Goal: Task Accomplishment & Management: Complete application form

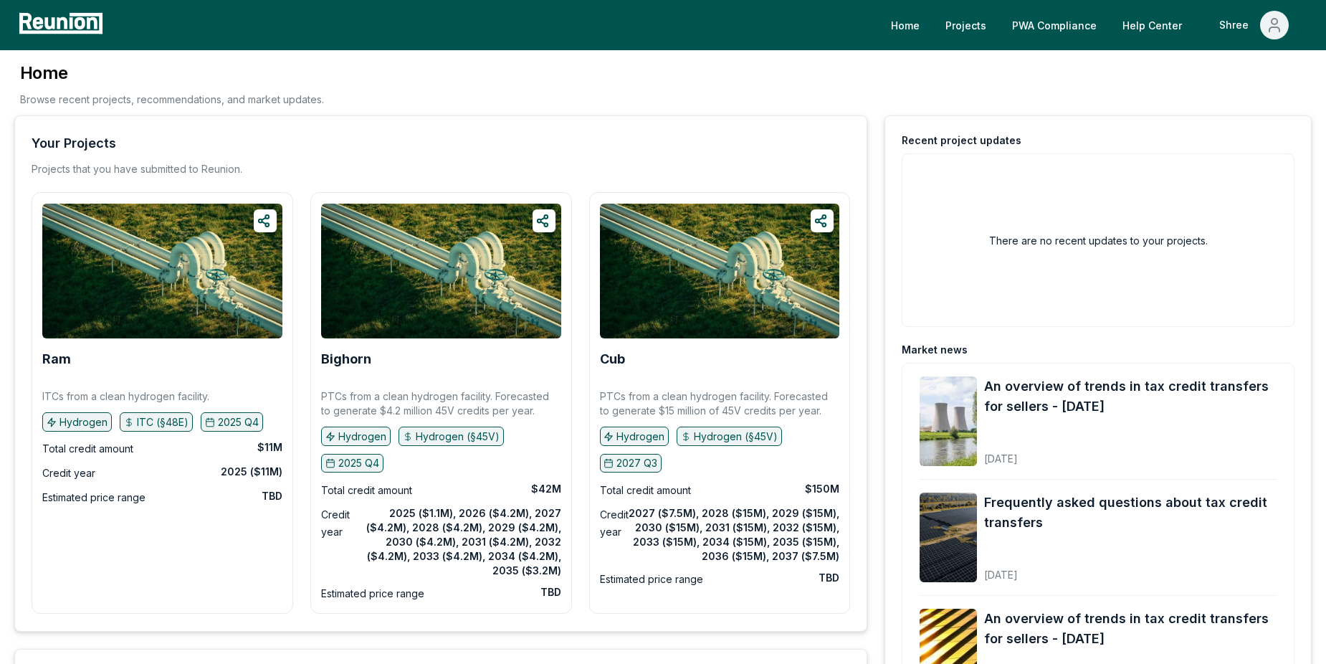
scroll to position [358, 0]
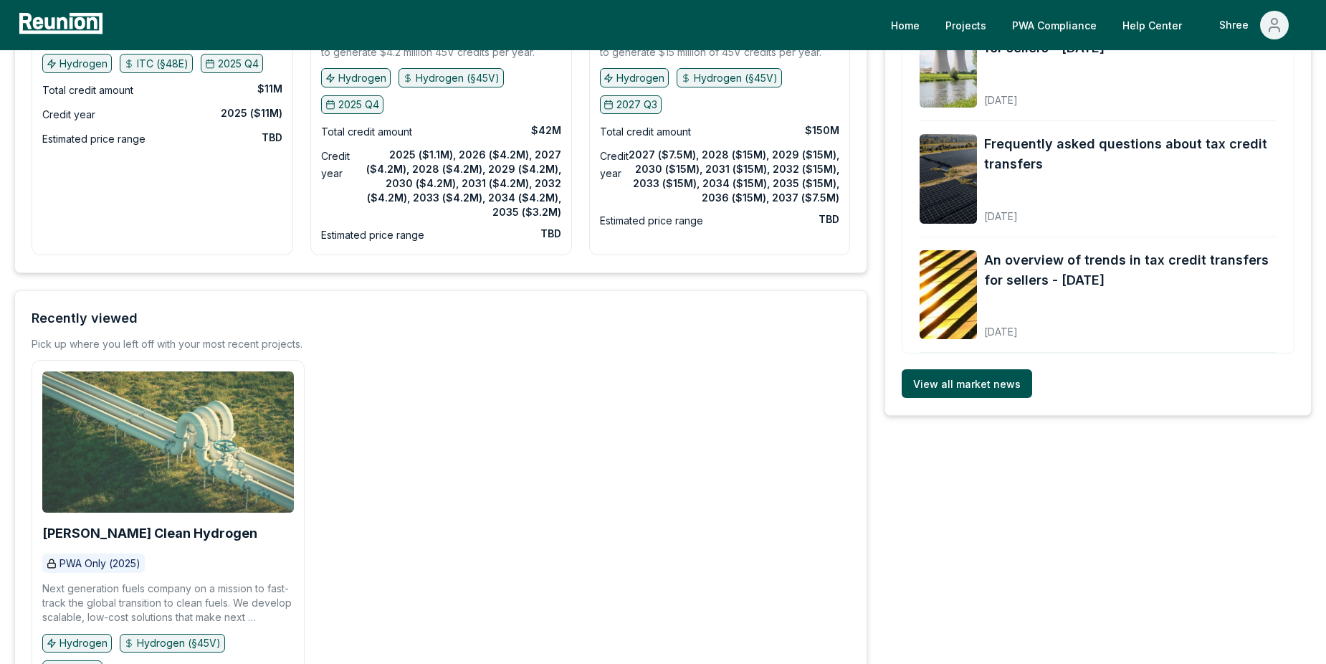
click at [149, 412] on img at bounding box center [168, 441] width 252 height 141
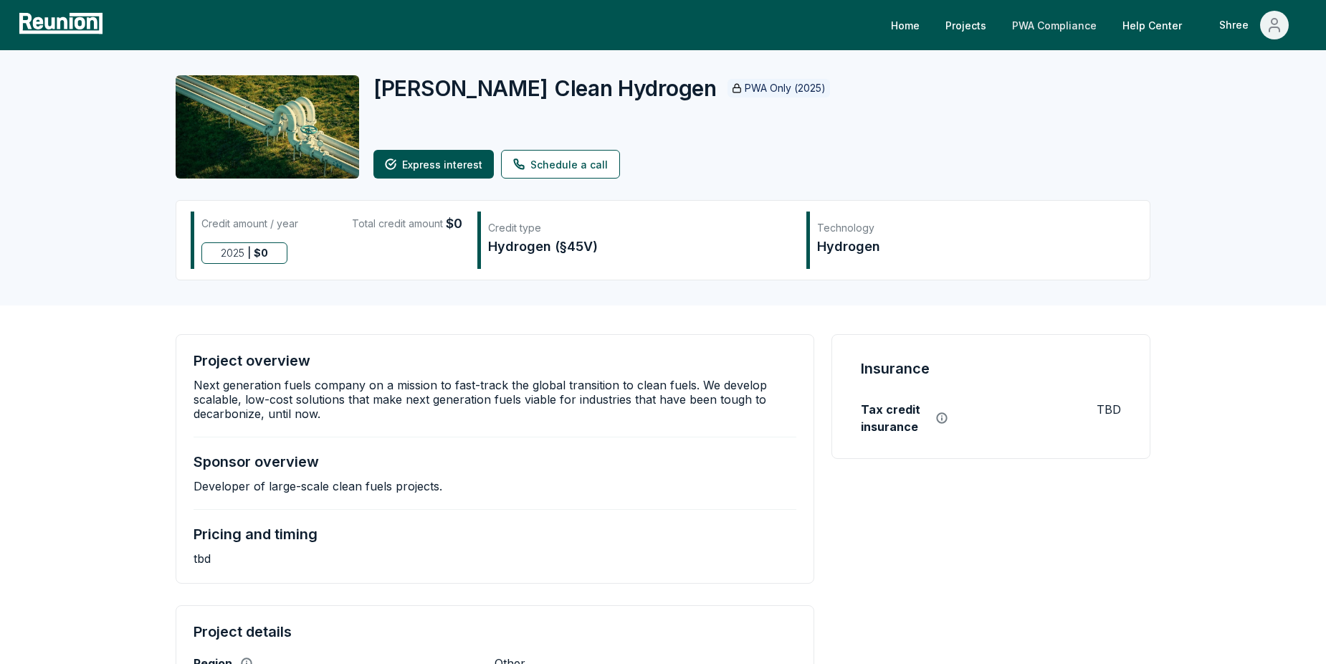
click at [1042, 27] on link "PWA Compliance" at bounding box center [1055, 25] width 108 height 29
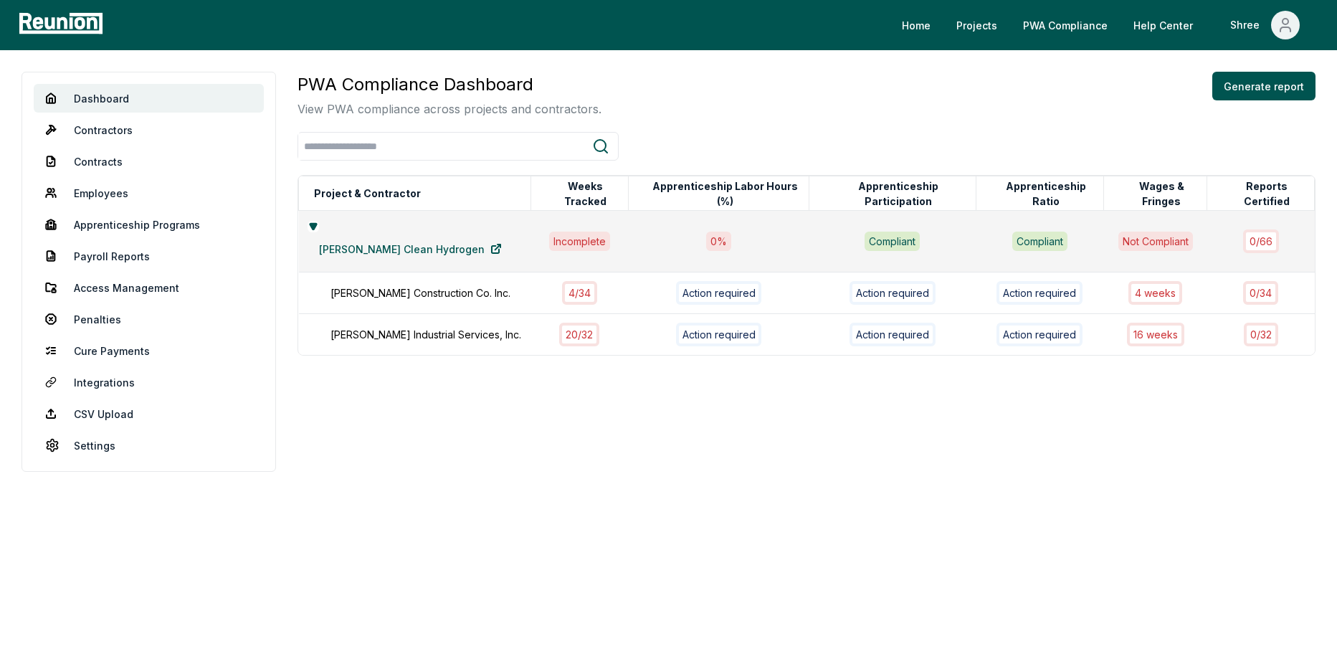
click at [657, 442] on div "PWA Compliance Dashboard View PWA compliance across projects and contractors. G…" at bounding box center [806, 272] width 1018 height 400
click at [411, 327] on div "Schultz Industrial Services, Inc." at bounding box center [437, 334] width 215 height 15
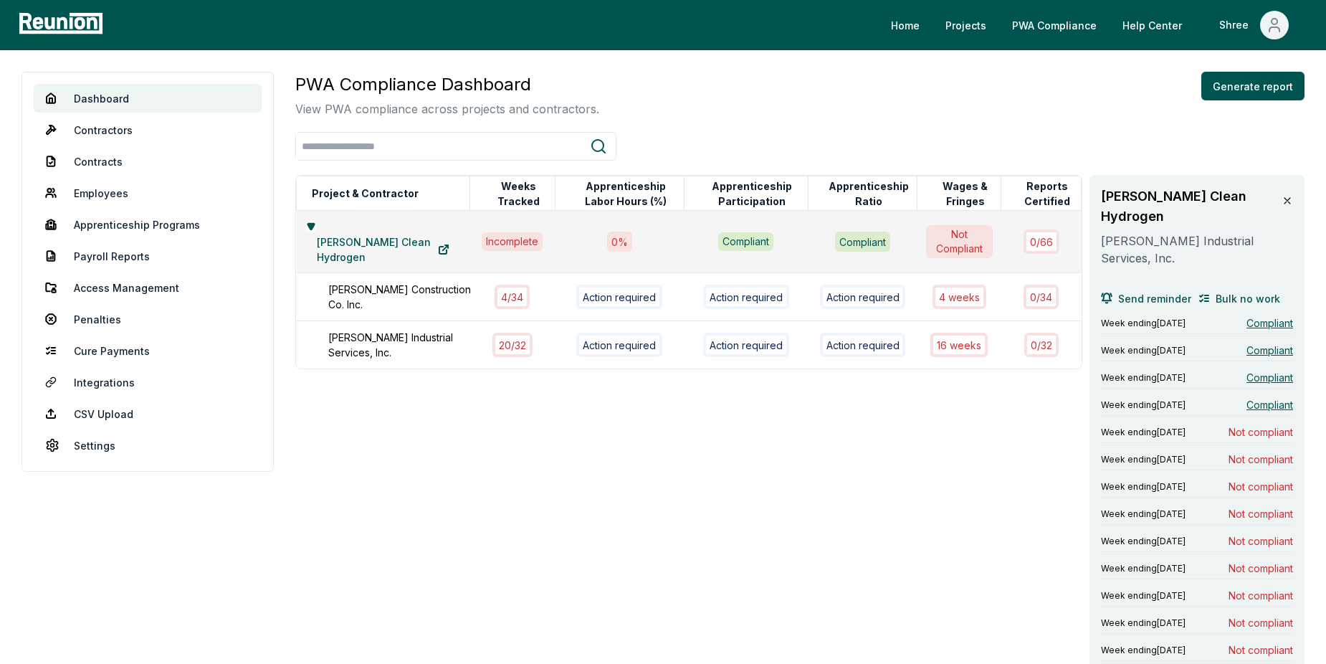
drag, startPoint x: 418, startPoint y: 479, endPoint x: 388, endPoint y: 455, distance: 38.3
click at [113, 124] on link "Contractors" at bounding box center [148, 129] width 228 height 29
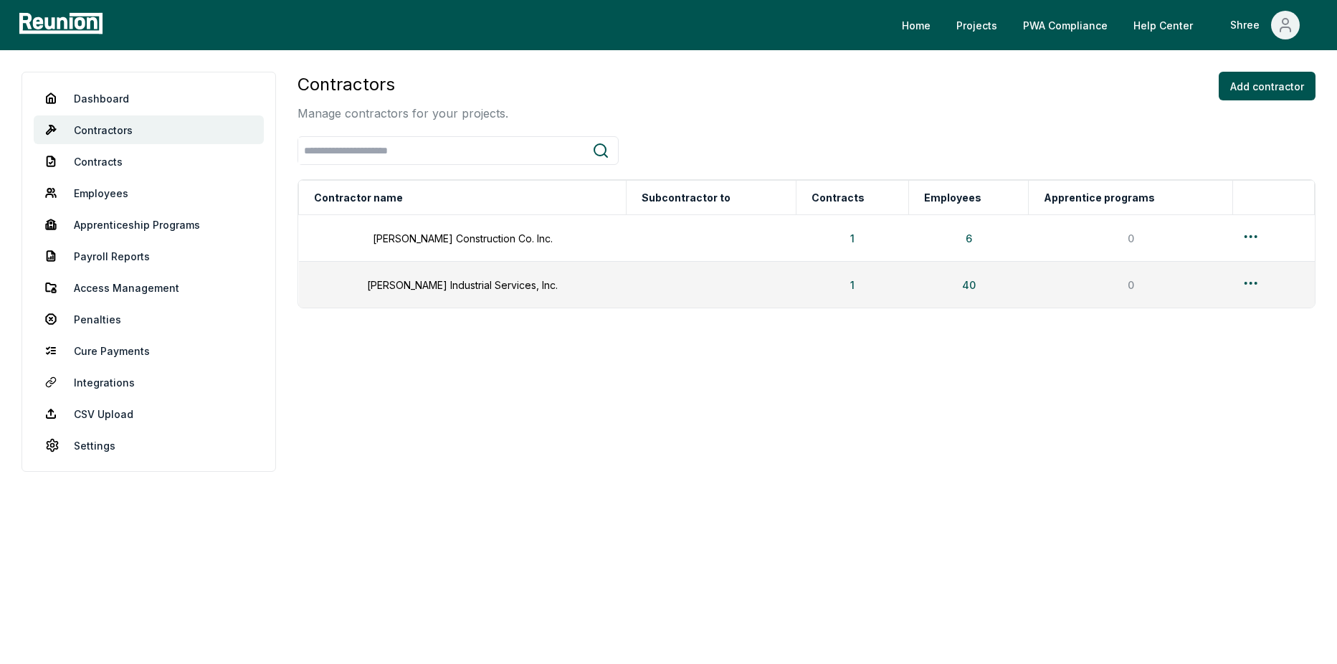
click at [527, 523] on body "Please visit us on your desktop We're working on making our marketplace mobile-…" at bounding box center [668, 332] width 1337 height 664
click at [1278, 83] on button "Add contractor" at bounding box center [1267, 86] width 97 height 29
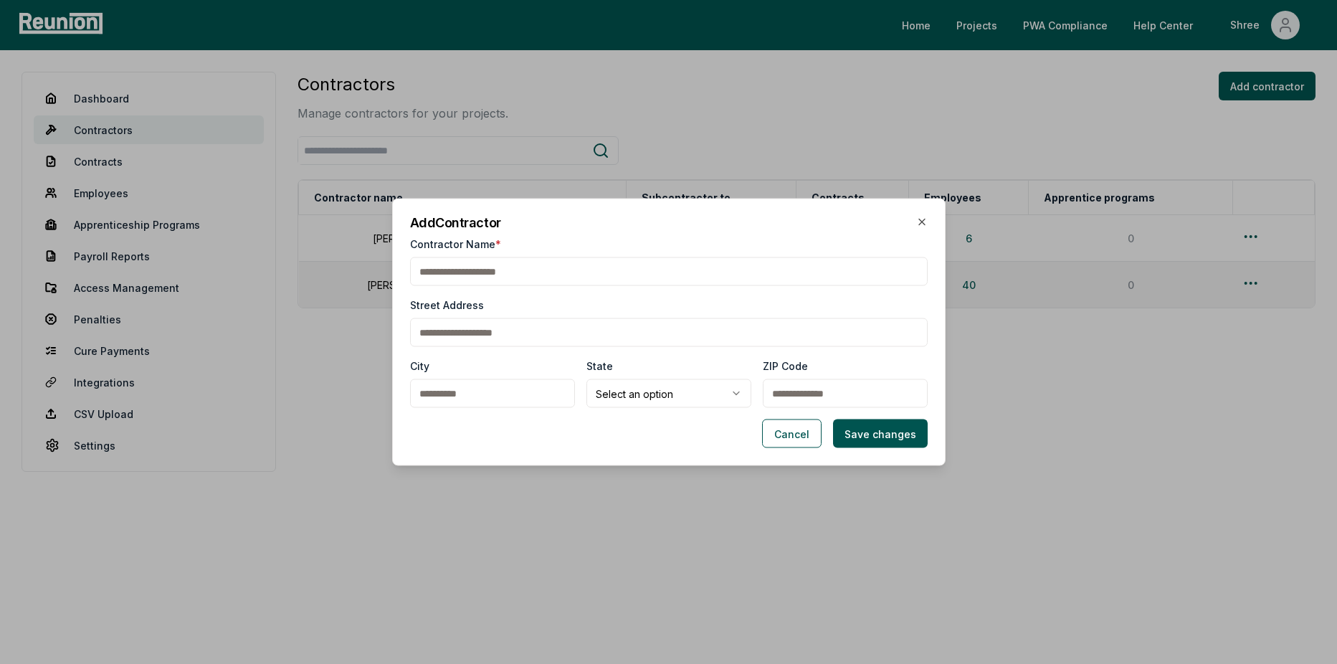
click at [522, 270] on input "Contractor Name *" at bounding box center [669, 271] width 518 height 29
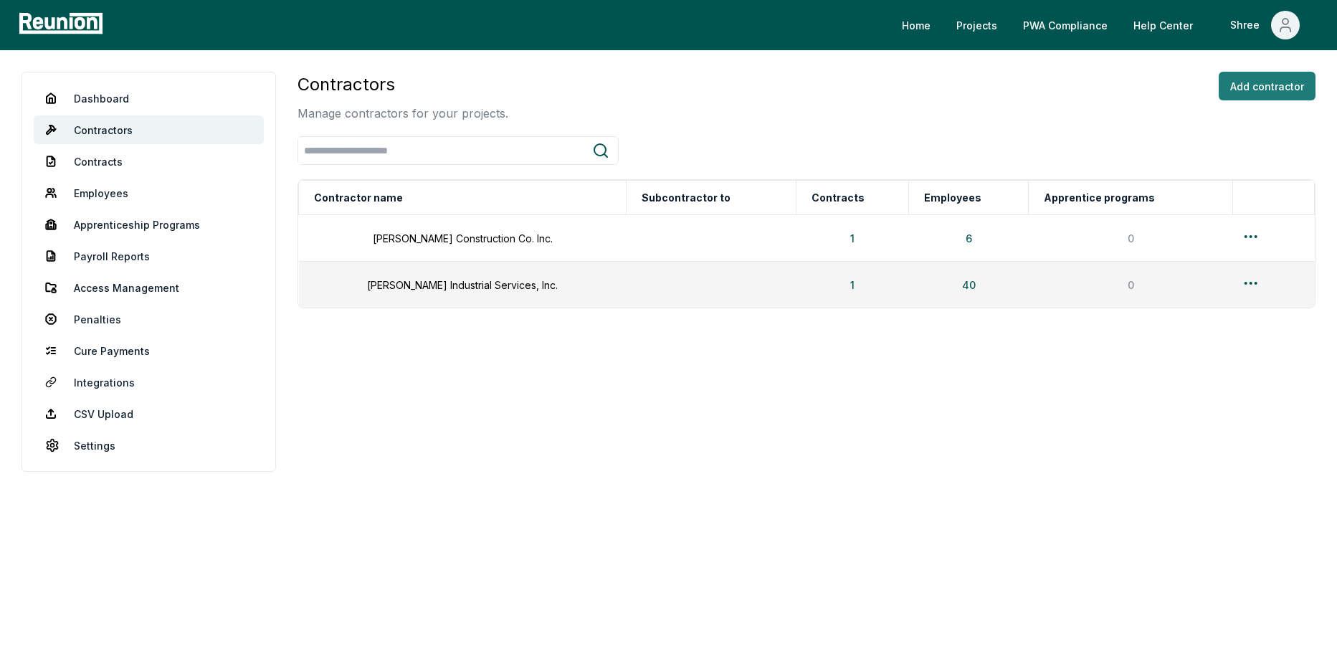
click at [1269, 84] on button "Add contractor" at bounding box center [1267, 86] width 97 height 29
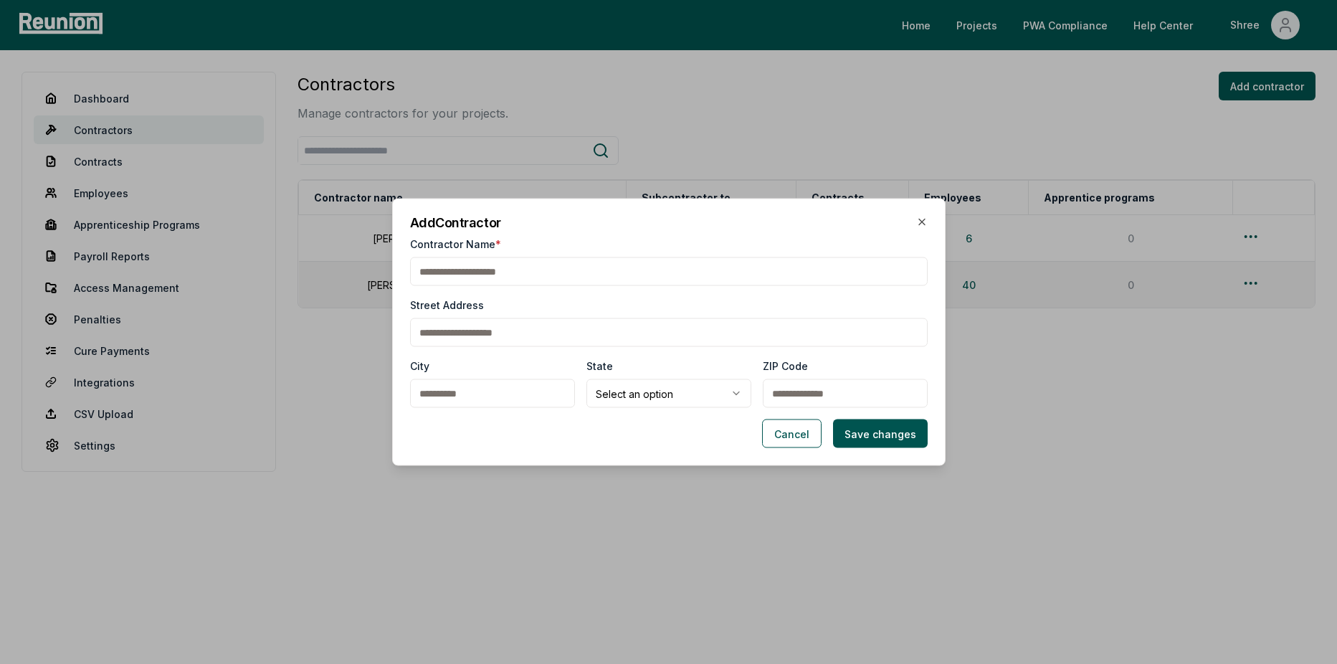
click at [496, 275] on input "Contractor Name *" at bounding box center [669, 271] width 518 height 29
type input "**********"
click at [881, 440] on button "Save changes" at bounding box center [880, 433] width 95 height 29
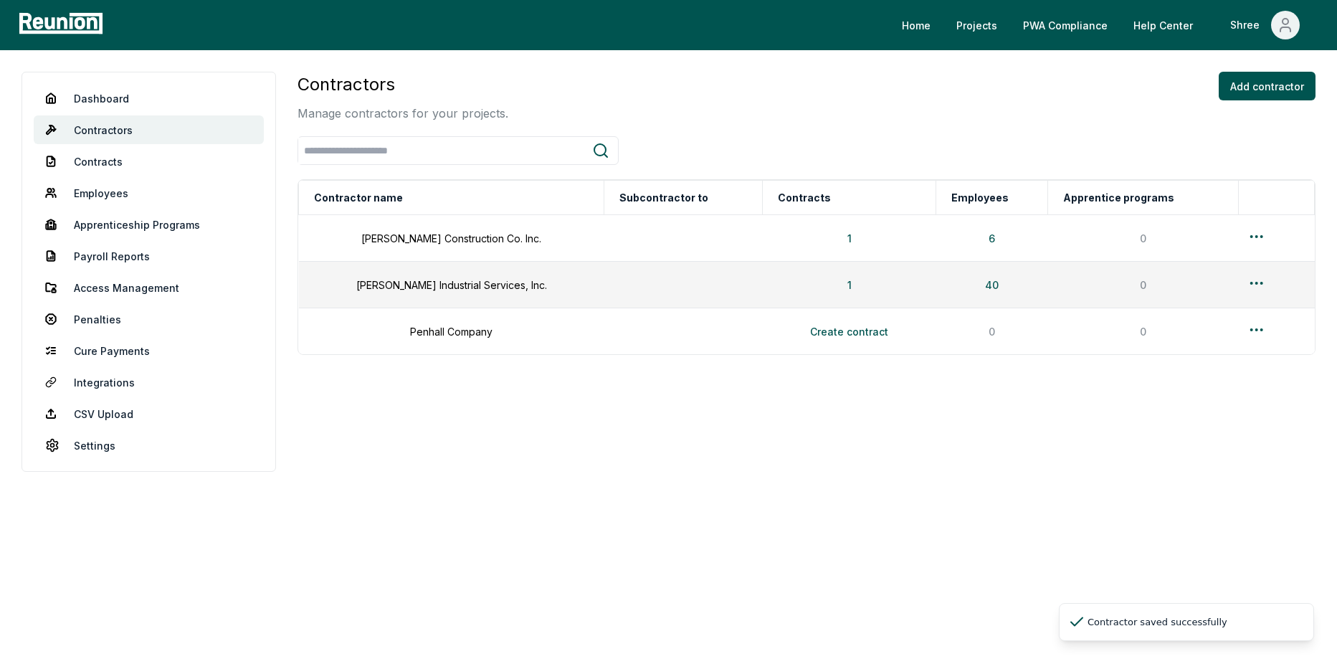
click at [1069, 435] on div "Contractors Manage contractors for your projects. Add contractor Contractor nam…" at bounding box center [806, 272] width 1018 height 400
click at [837, 328] on button "Create contract" at bounding box center [849, 331] width 101 height 29
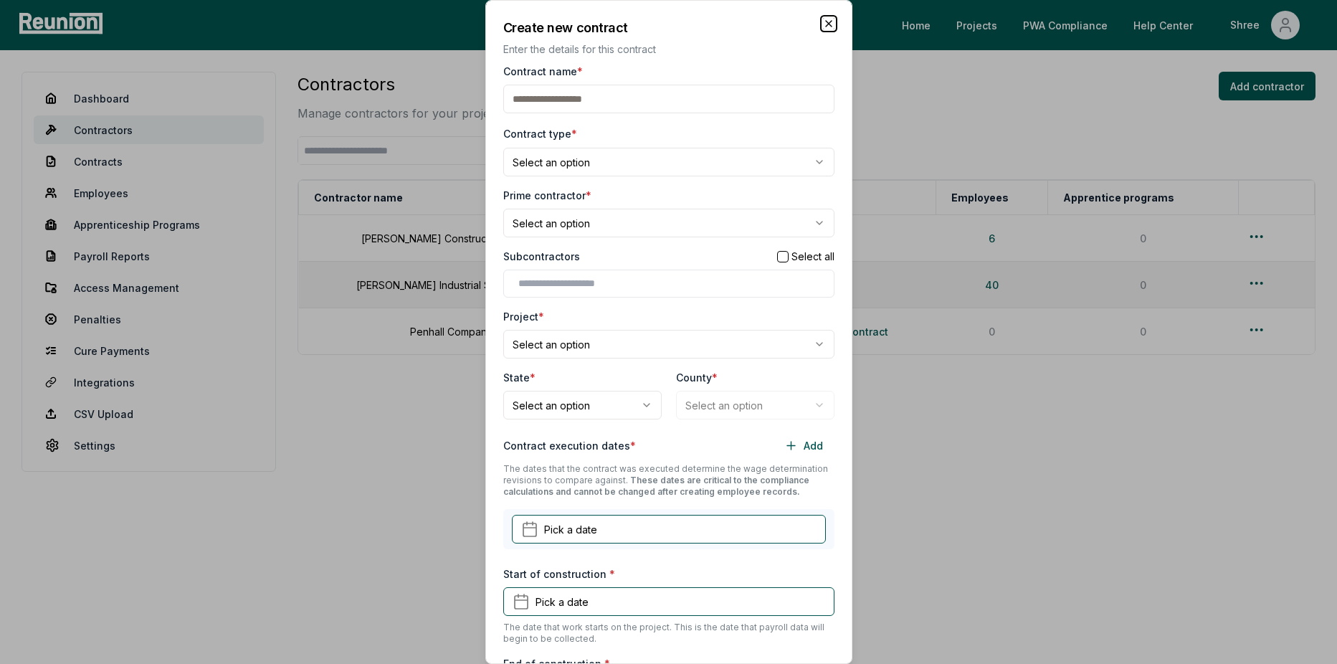
click at [823, 24] on icon "button" at bounding box center [828, 23] width 11 height 11
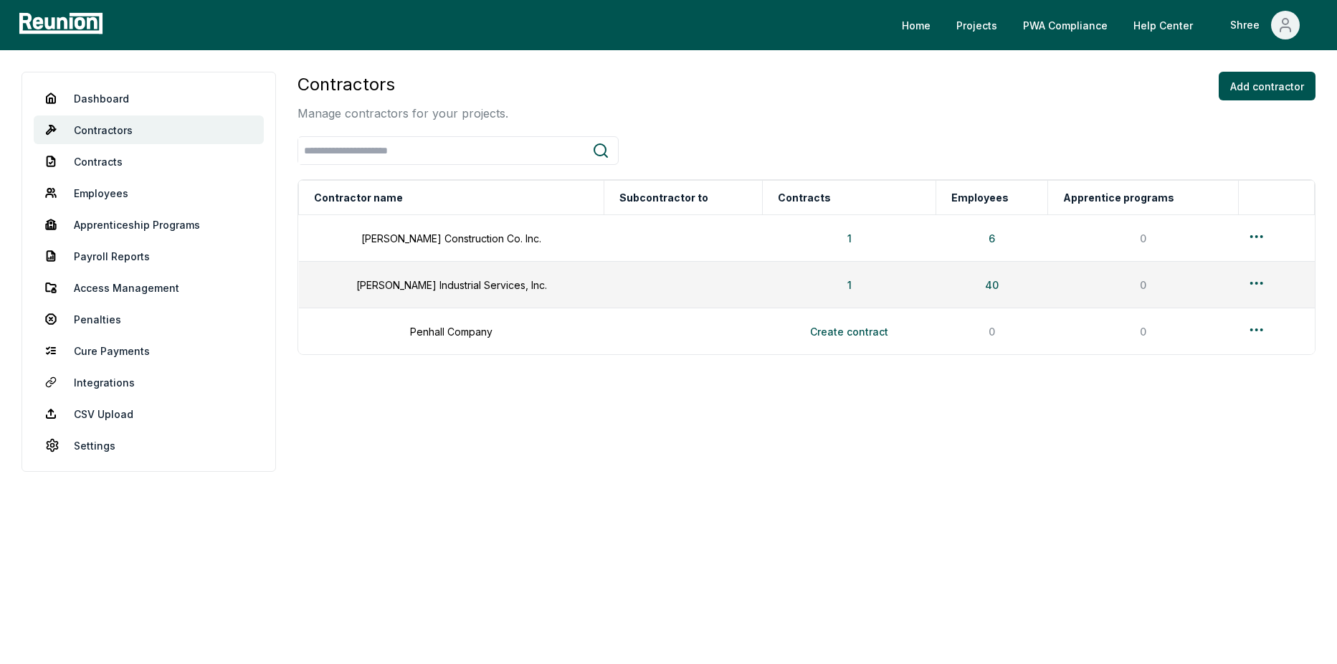
click at [878, 472] on div "Contractors Manage contractors for your projects. Add contractor Contractor nam…" at bounding box center [806, 272] width 1018 height 400
click at [99, 195] on link "Employees" at bounding box center [149, 192] width 230 height 29
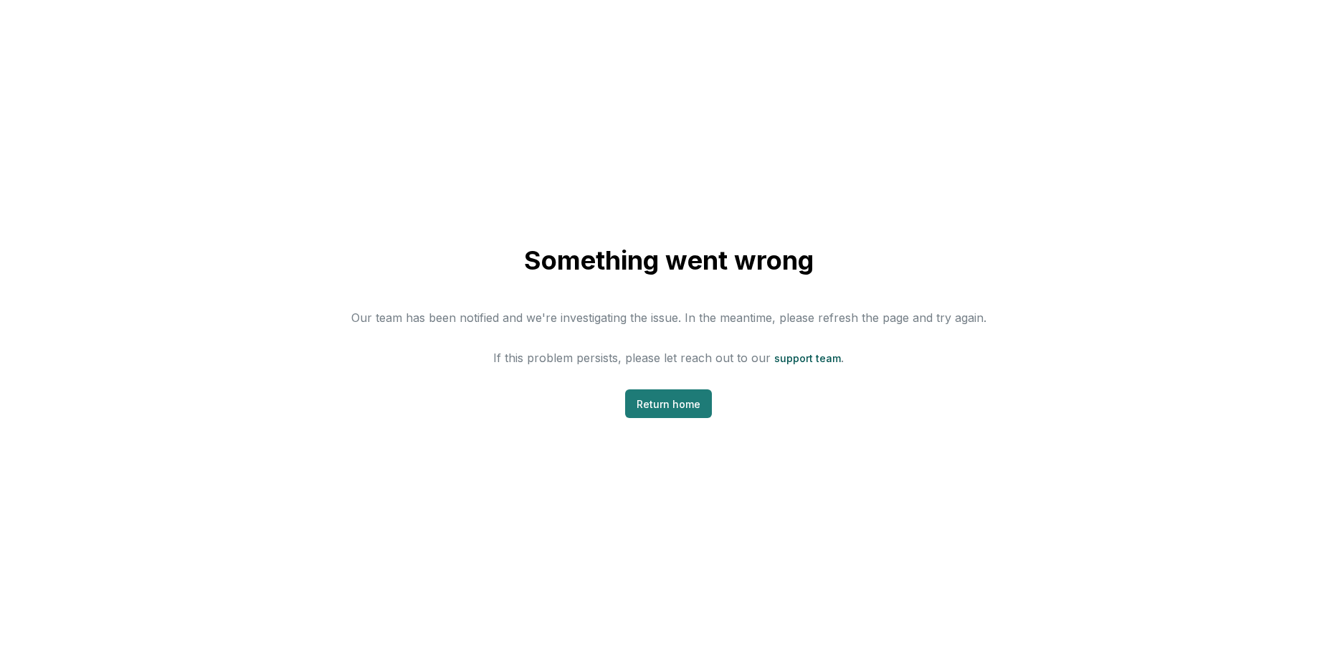
click at [642, 399] on link "Return home" at bounding box center [668, 403] width 87 height 29
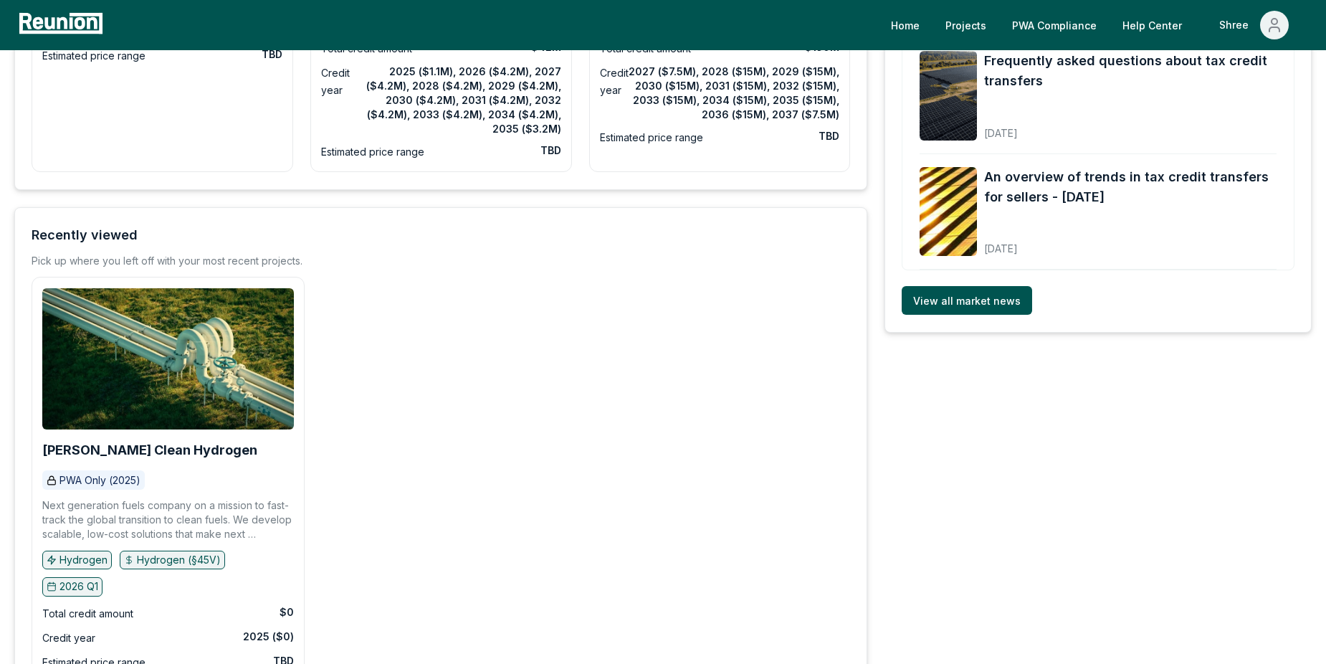
scroll to position [507, 0]
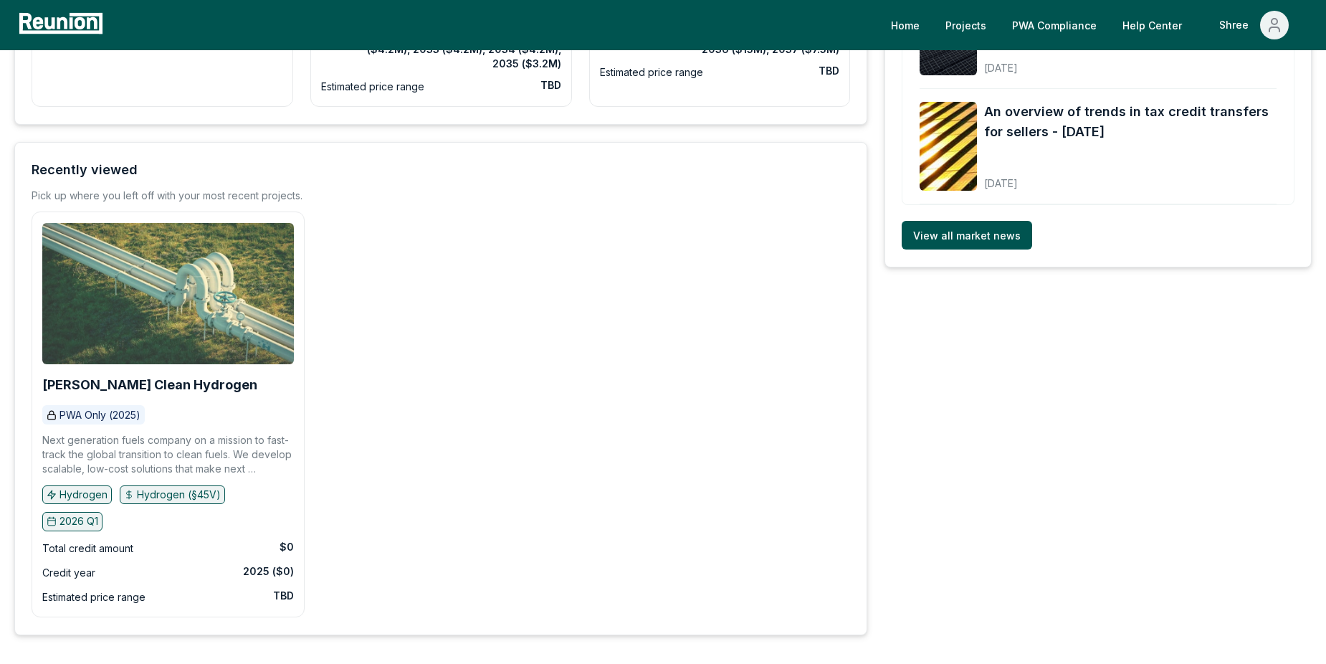
click at [180, 292] on img at bounding box center [168, 293] width 252 height 141
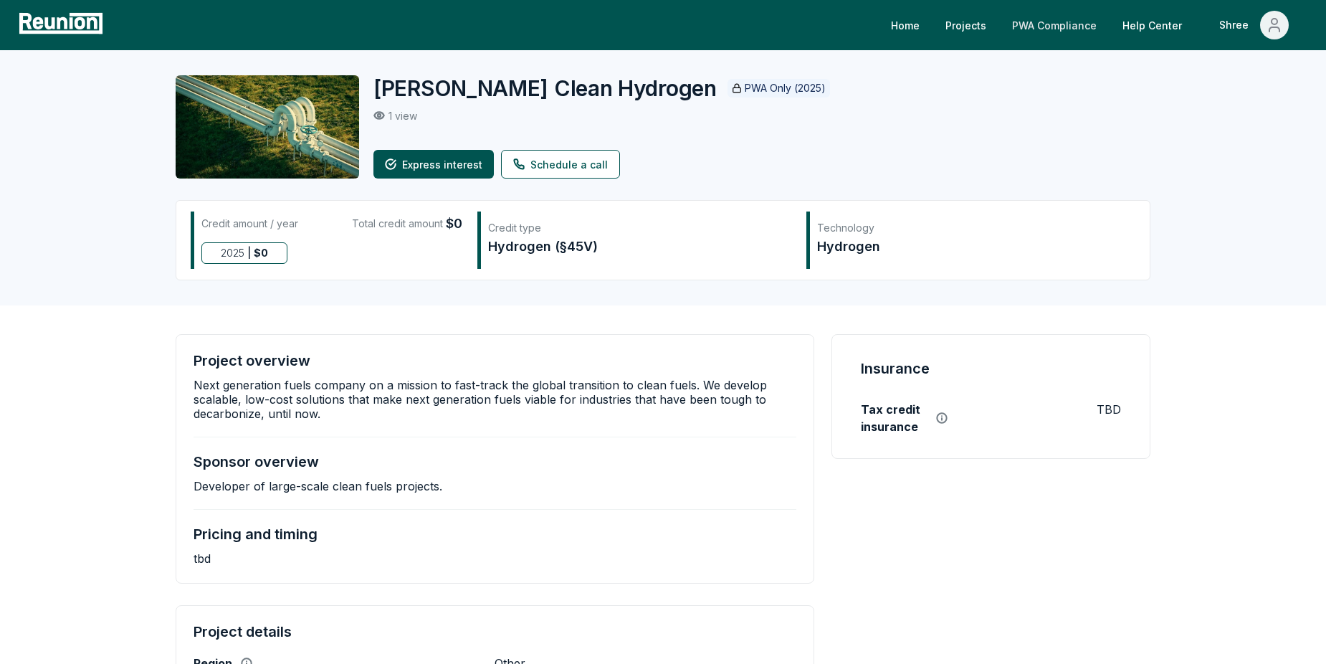
click at [1055, 31] on link "PWA Compliance" at bounding box center [1055, 25] width 108 height 29
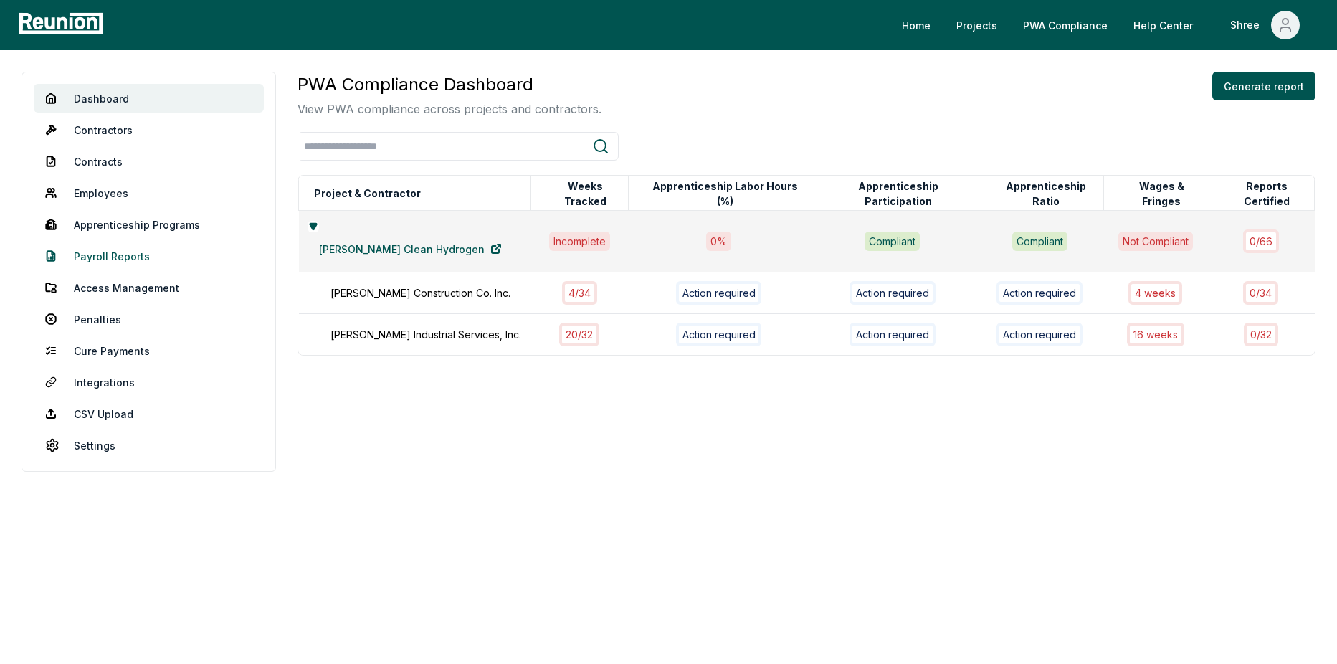
click at [101, 258] on link "Payroll Reports" at bounding box center [149, 256] width 230 height 29
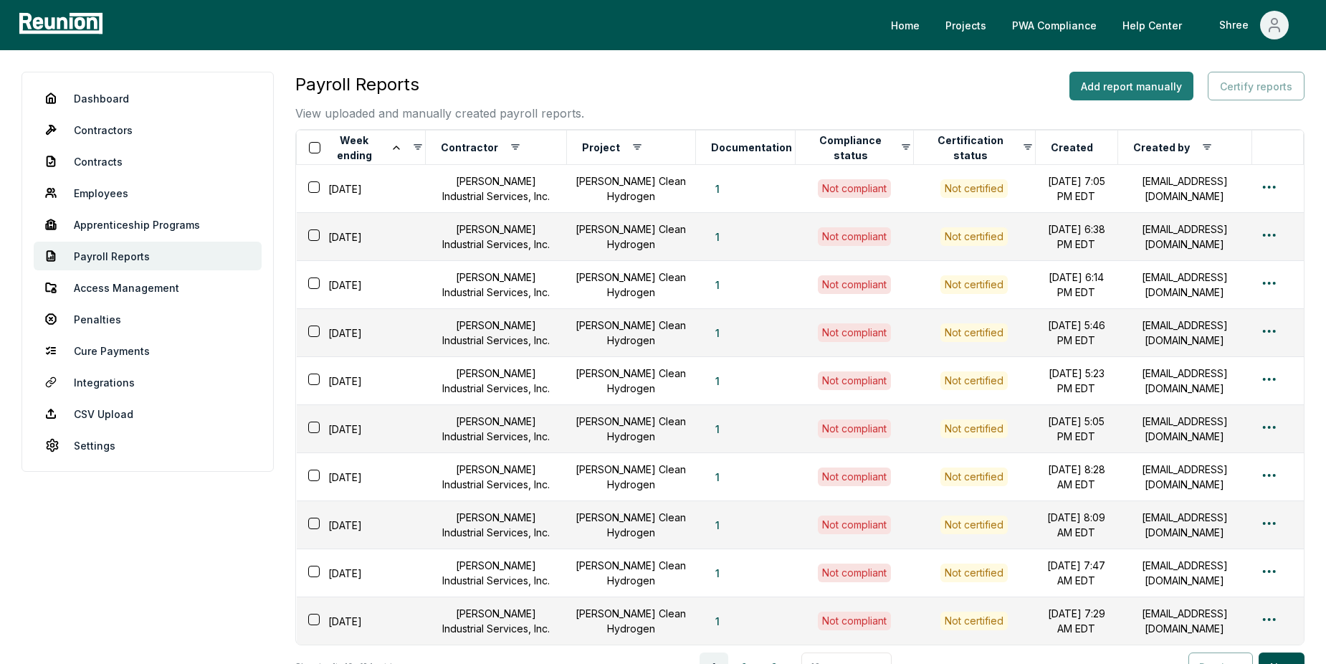
click at [1099, 78] on button "Add report manually" at bounding box center [1131, 86] width 124 height 29
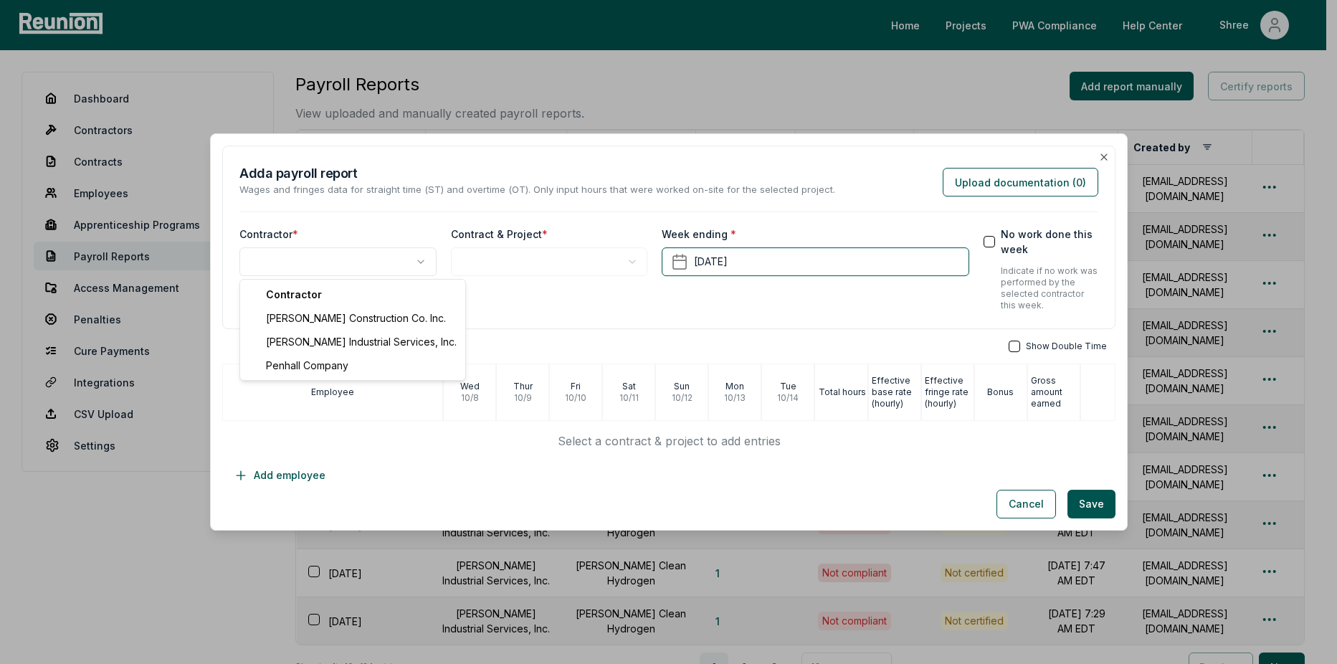
click at [313, 258] on body "Please visit us on your desktop We're working on making our marketplace mobile-…" at bounding box center [663, 412] width 1326 height 824
select select "**********"
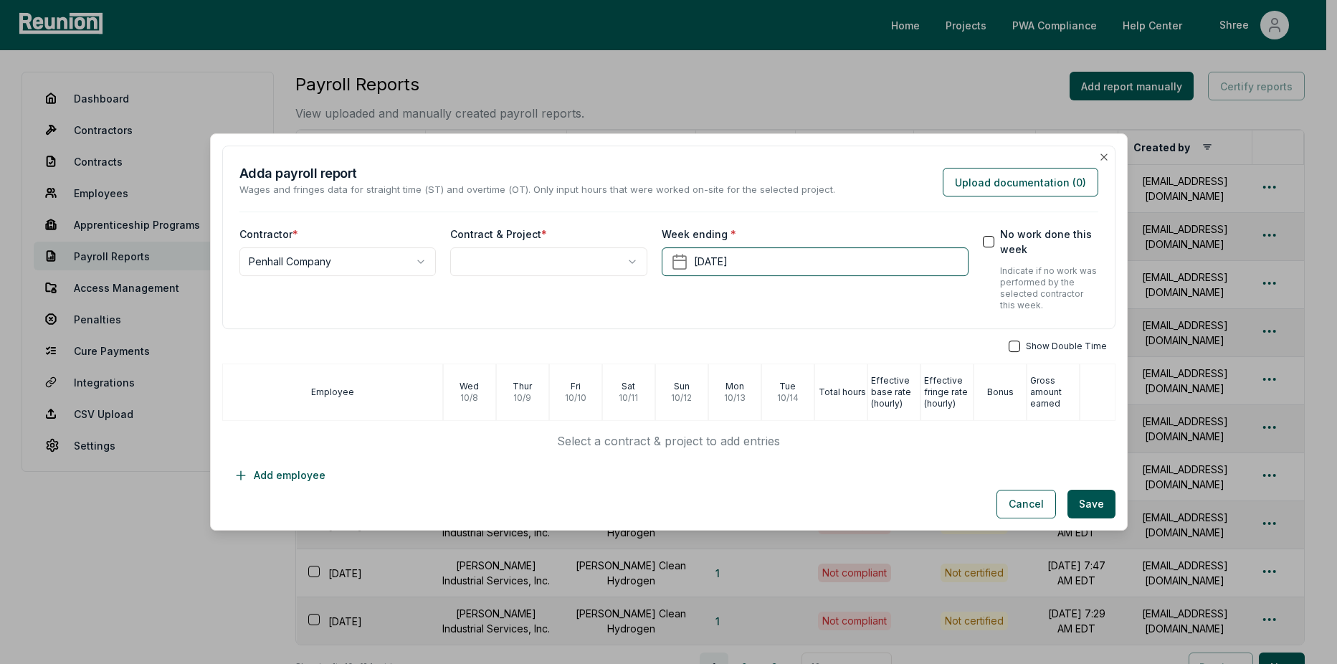
click at [484, 266] on body "Please visit us on your desktop We're working on making our marketplace mobile-…" at bounding box center [663, 412] width 1326 height 824
click at [507, 297] on div "Contracts" at bounding box center [548, 294] width 191 height 24
click at [540, 292] on div "Contracts" at bounding box center [548, 294] width 191 height 24
click at [542, 300] on div "Contracts" at bounding box center [548, 294] width 191 height 24
click at [502, 298] on div "Contracts" at bounding box center [548, 294] width 191 height 24
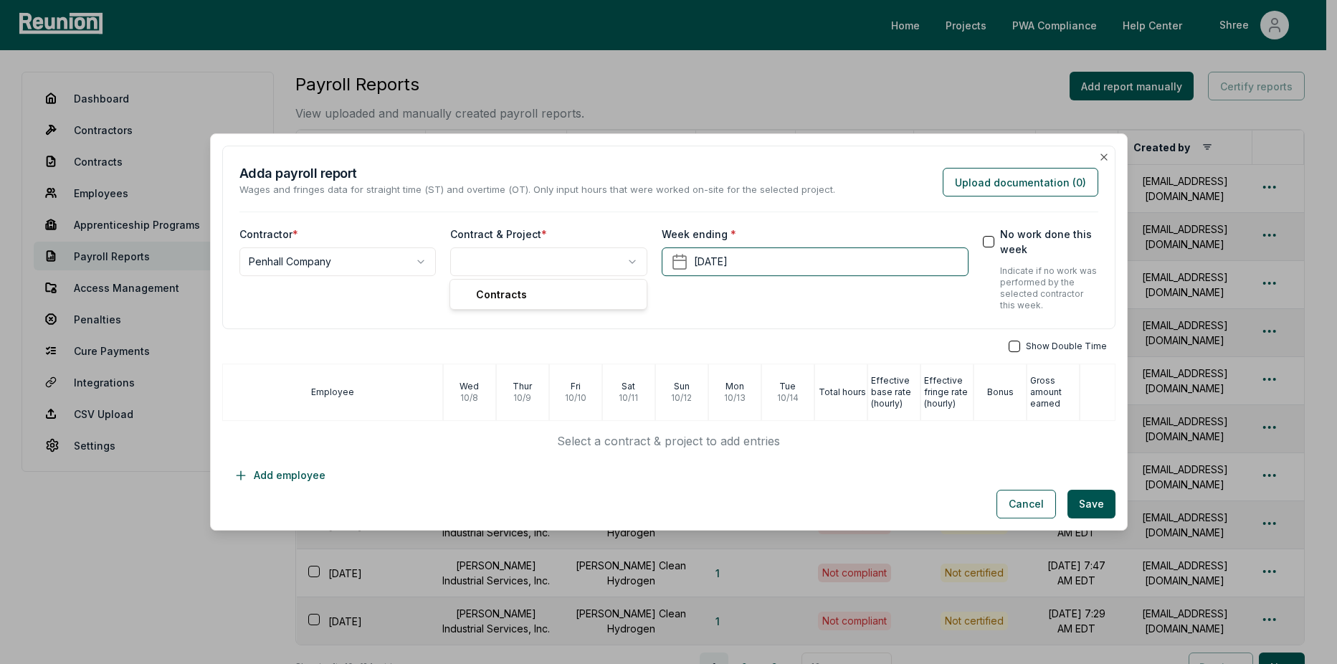
click at [525, 294] on div "Contracts" at bounding box center [548, 294] width 191 height 24
click at [505, 295] on div "Contracts" at bounding box center [548, 294] width 191 height 24
drag, startPoint x: 505, startPoint y: 295, endPoint x: 515, endPoint y: 300, distance: 11.6
click at [515, 300] on div "Contracts" at bounding box center [548, 294] width 191 height 24
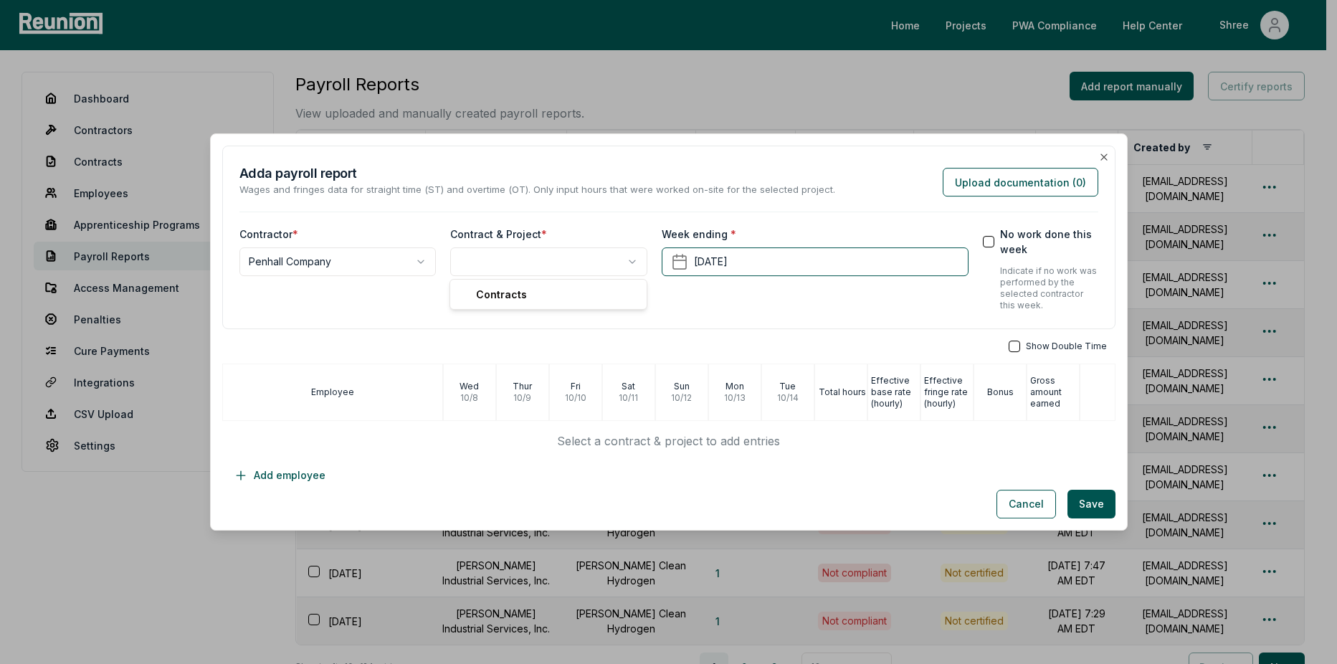
click at [593, 296] on div "Contracts" at bounding box center [548, 294] width 191 height 24
click at [703, 297] on body "Please visit us on your desktop We're working on making our marketplace mobile-…" at bounding box center [663, 412] width 1326 height 824
click at [1008, 497] on button "Cancel" at bounding box center [1025, 504] width 59 height 29
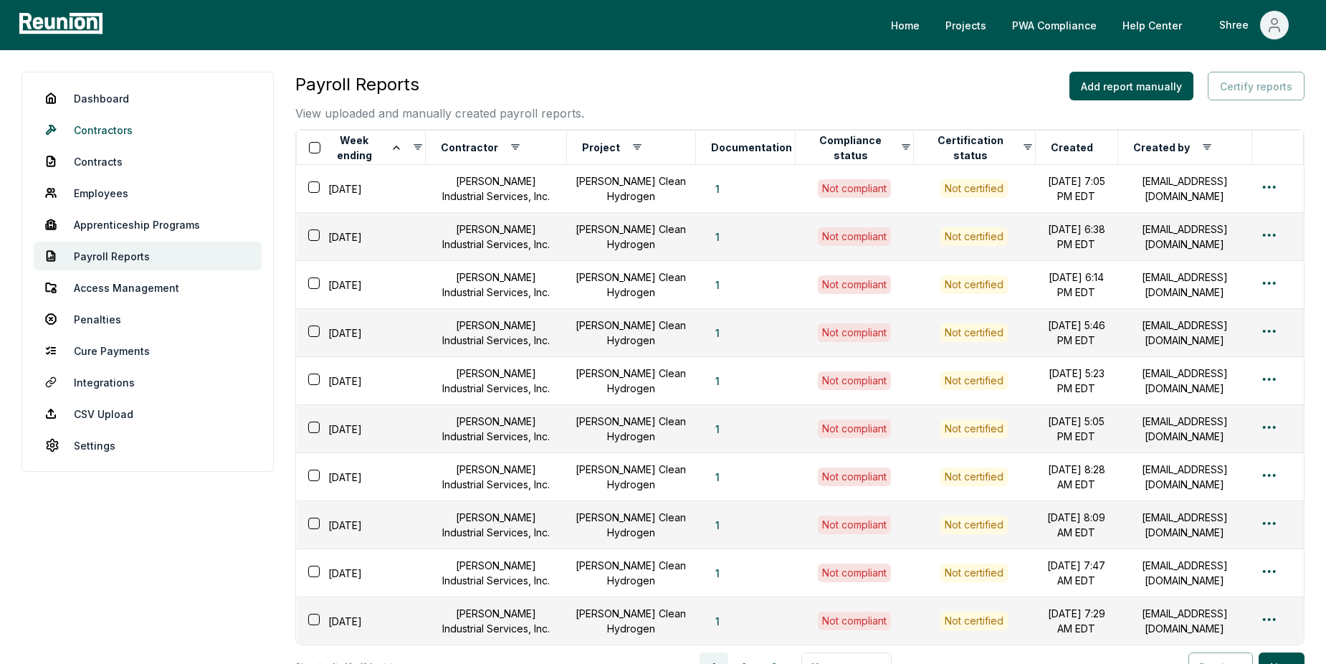
click at [95, 129] on link "Contractors" at bounding box center [148, 129] width 228 height 29
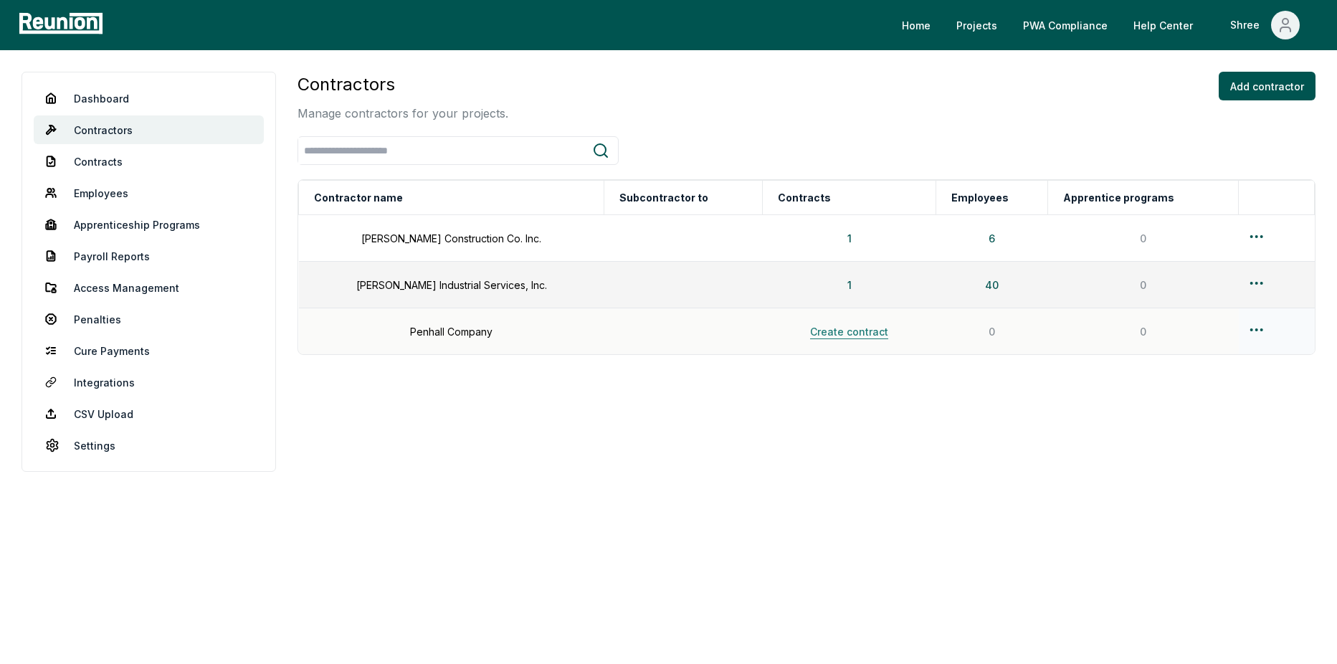
click at [822, 333] on button "Create contract" at bounding box center [849, 331] width 101 height 29
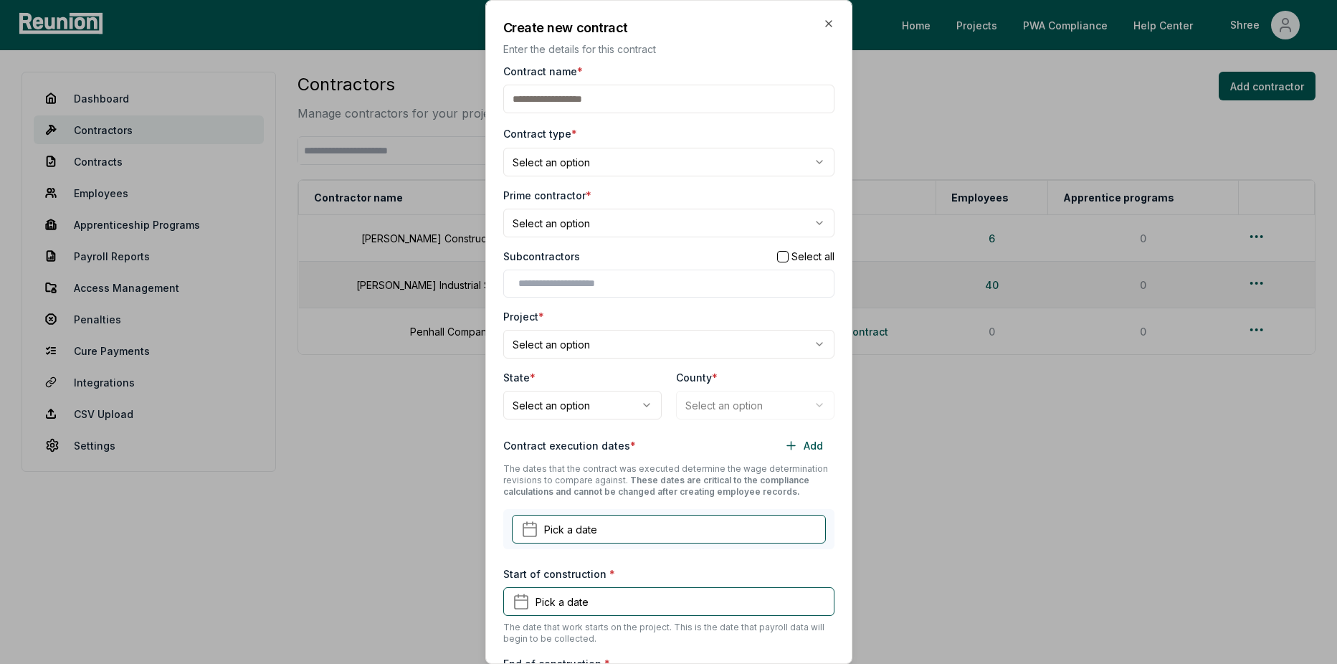
click at [562, 109] on input "Contract name *" at bounding box center [668, 99] width 331 height 29
click at [513, 113] on div "**********" at bounding box center [668, 445] width 331 height 762
click at [521, 103] on input "Contract name *" at bounding box center [668, 99] width 331 height 29
click at [515, 124] on div "**********" at bounding box center [668, 445] width 331 height 762
click at [823, 19] on icon "button" at bounding box center [828, 23] width 11 height 11
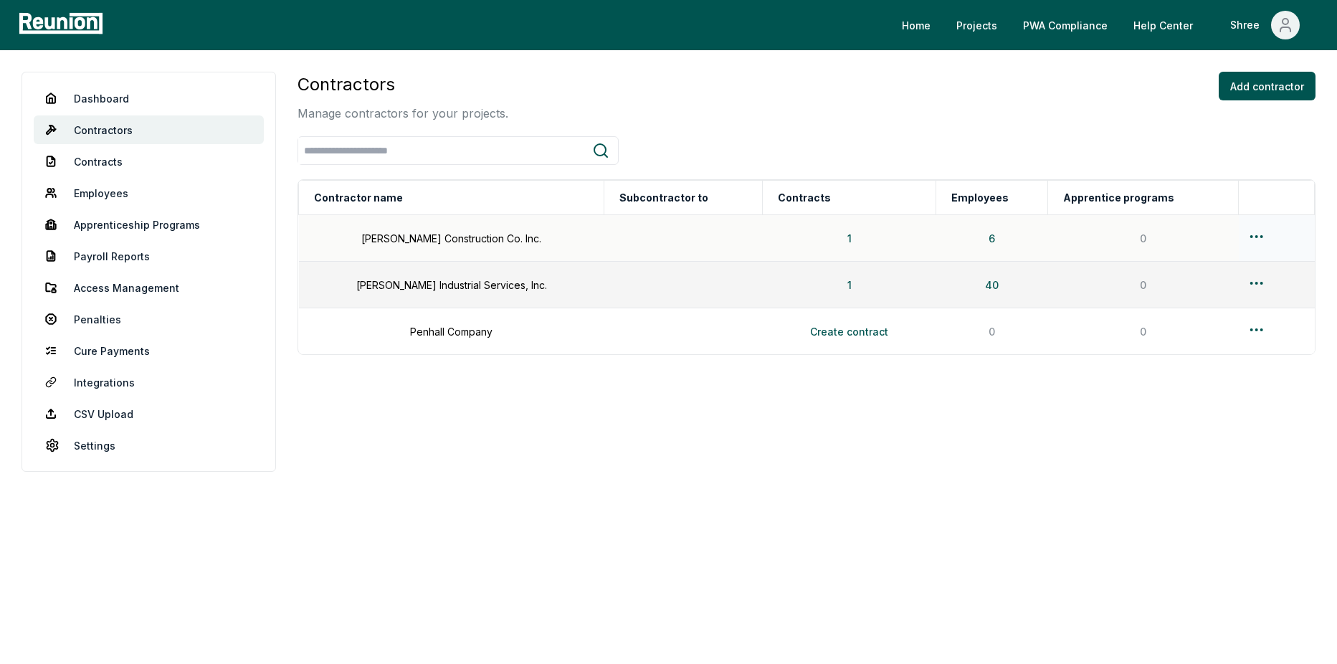
click at [464, 230] on td "[PERSON_NAME] Construction Co. Inc." at bounding box center [451, 238] width 305 height 47
click at [457, 240] on td "[PERSON_NAME] Construction Co. Inc." at bounding box center [451, 238] width 305 height 47
click at [936, 242] on td "6" at bounding box center [992, 238] width 112 height 47
click at [977, 241] on button "6" at bounding box center [991, 238] width 29 height 29
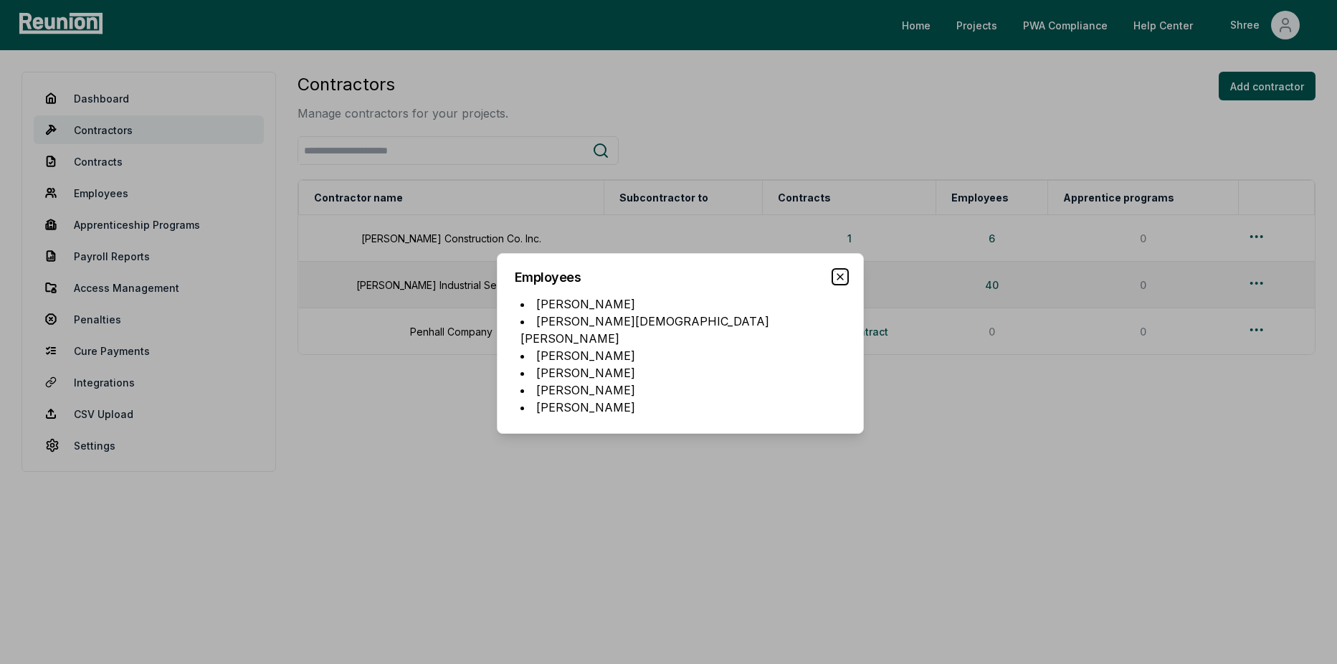
click at [838, 280] on icon "button" at bounding box center [839, 276] width 11 height 11
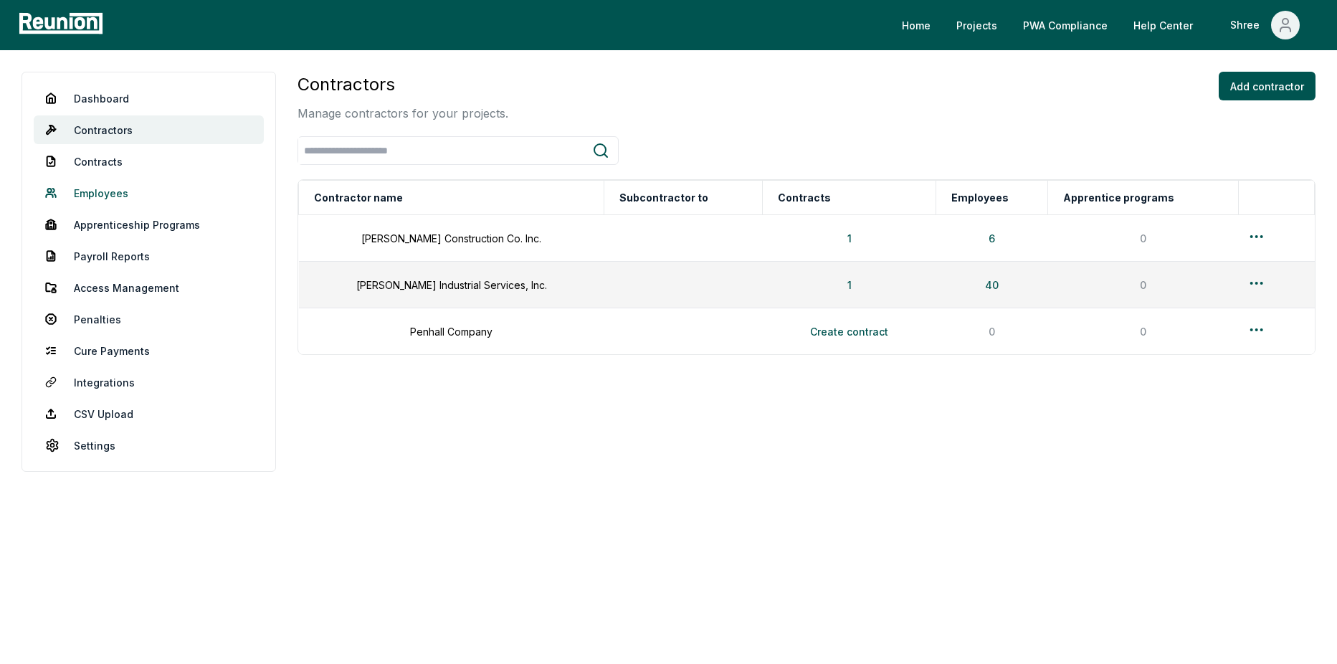
click at [124, 191] on link "Employees" at bounding box center [149, 192] width 230 height 29
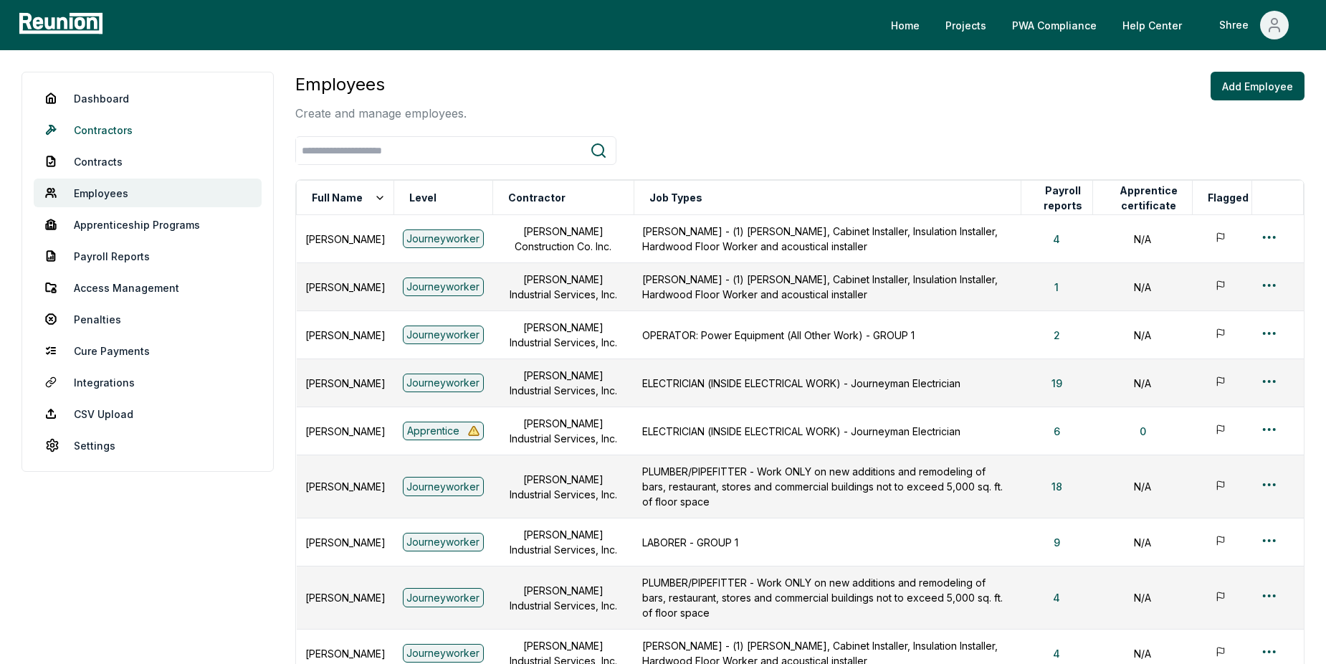
click at [127, 133] on link "Contractors" at bounding box center [148, 129] width 228 height 29
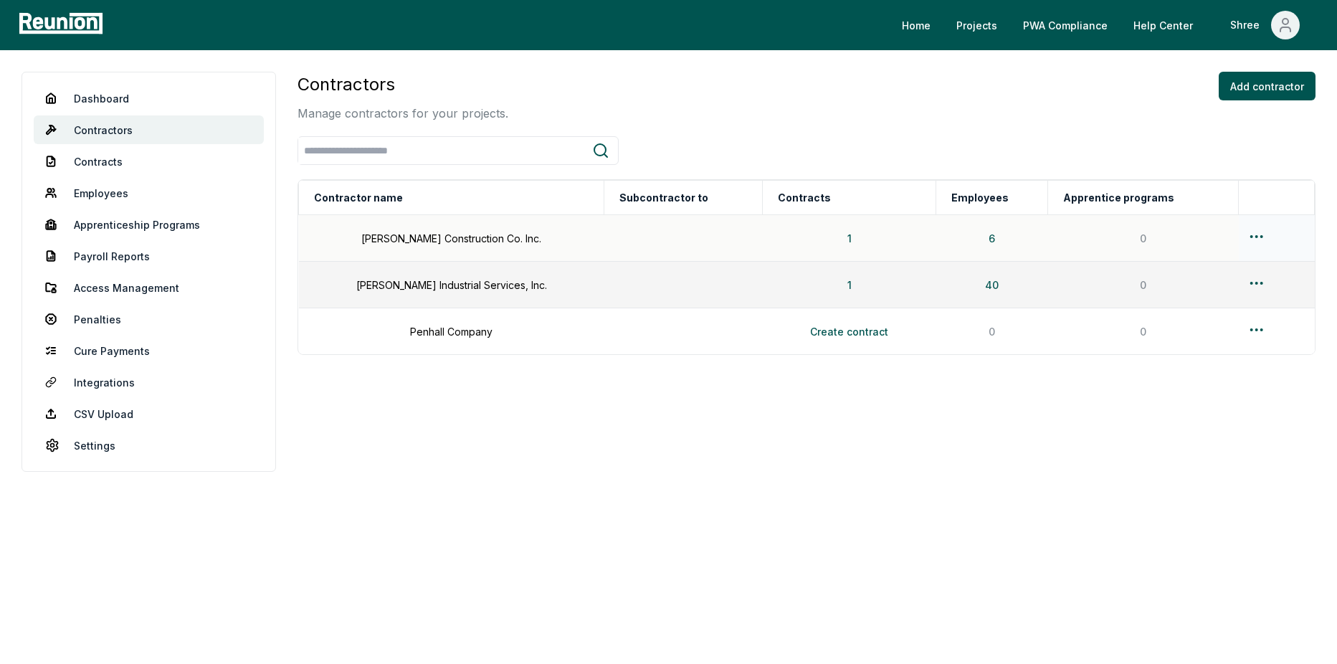
click at [1254, 233] on html "Please visit us on your desktop We're working on making our marketplace mobile-…" at bounding box center [668, 332] width 1337 height 664
click at [880, 437] on html "Please visit us on your desktop We're working on making our marketplace mobile-…" at bounding box center [668, 332] width 1337 height 664
click at [137, 90] on link "Dashboard" at bounding box center [149, 98] width 230 height 29
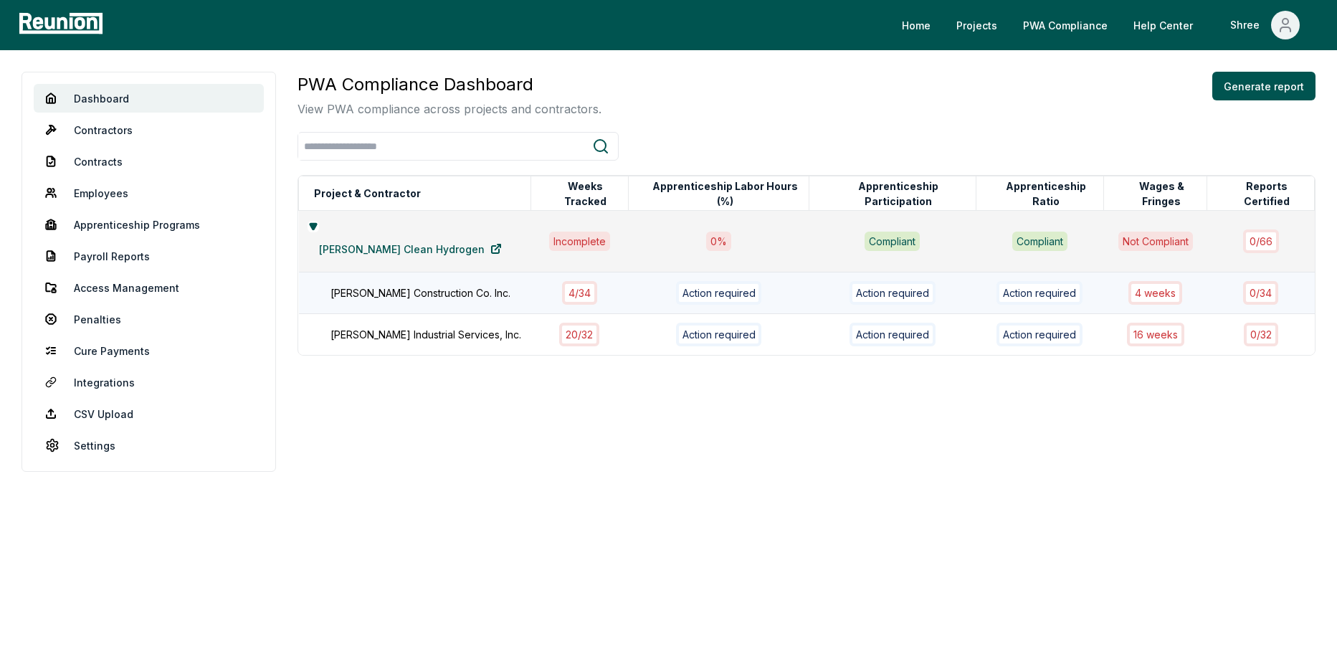
click at [402, 272] on td "[PERSON_NAME] Construction Co. Inc." at bounding box center [415, 293] width 232 height 42
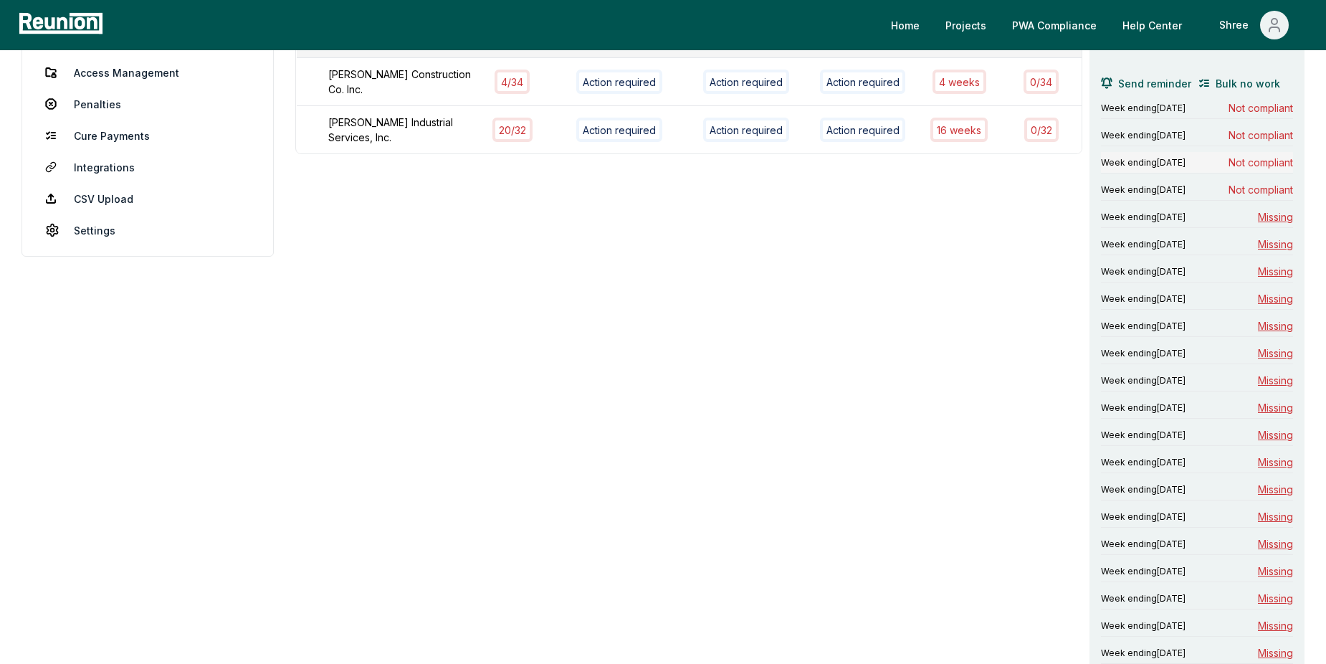
scroll to position [143, 0]
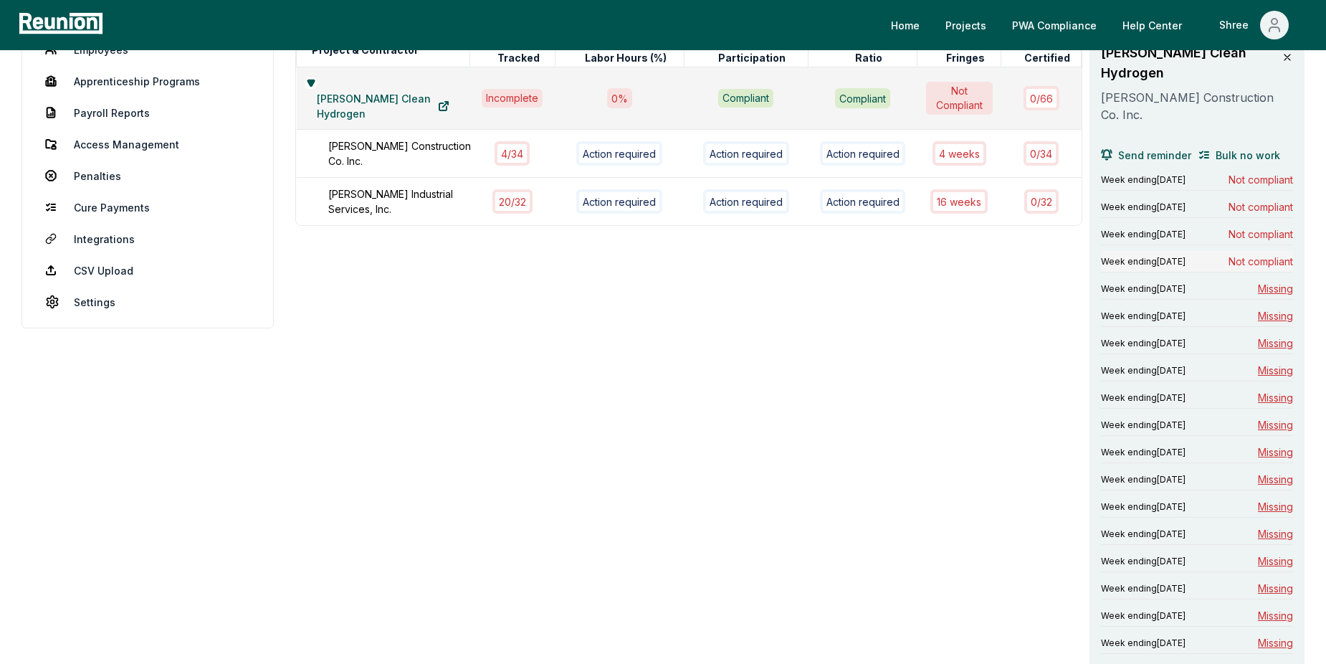
click at [1182, 251] on div "Week ending April 5, 2025 Not compliant" at bounding box center [1197, 262] width 192 height 22
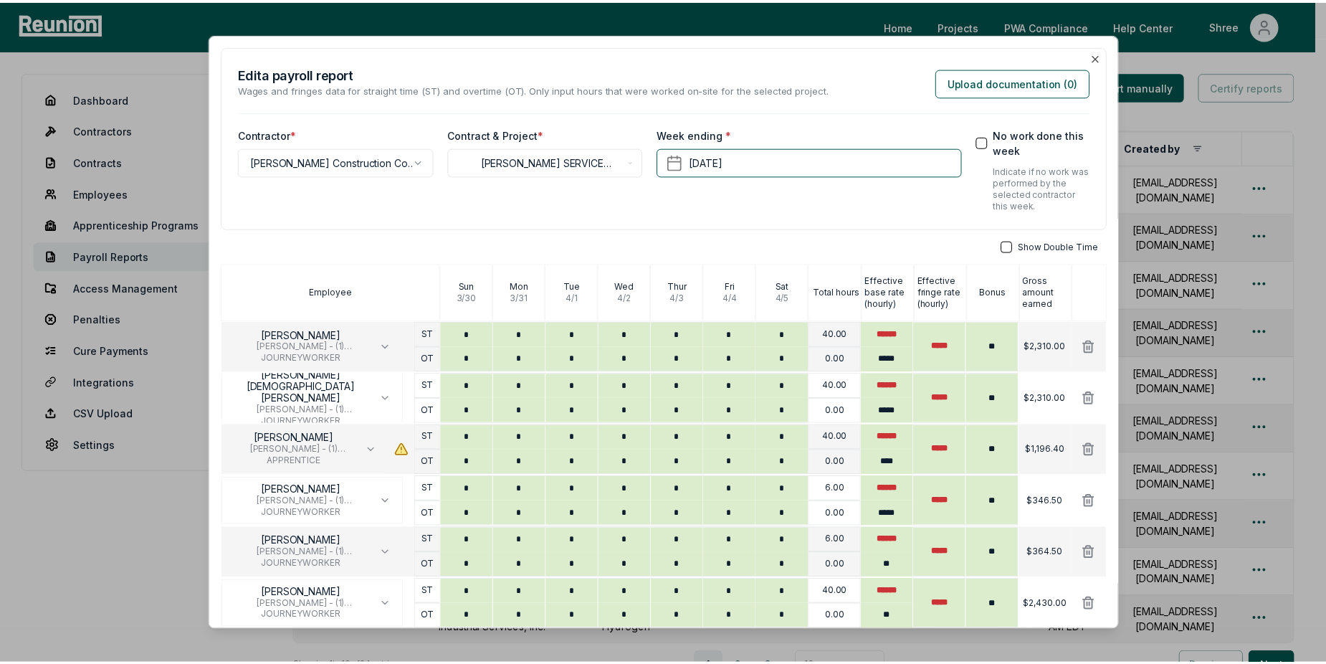
scroll to position [113, 0]
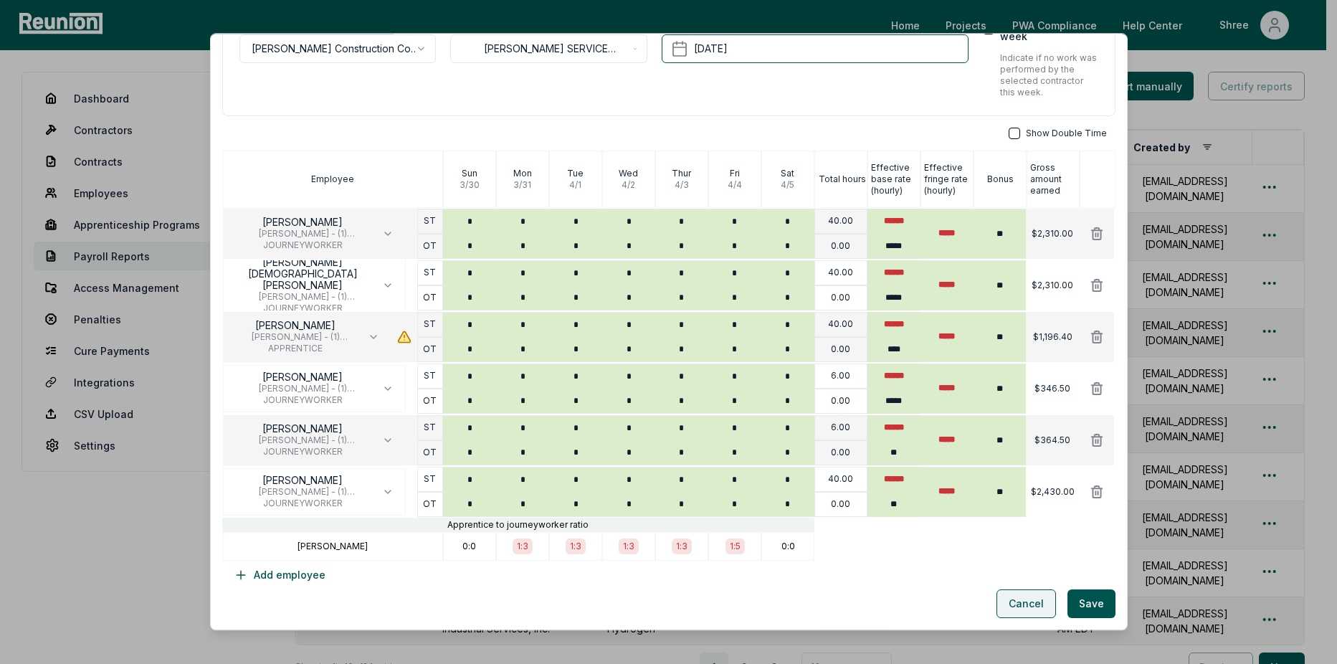
click at [1011, 608] on button "Cancel" at bounding box center [1025, 603] width 59 height 29
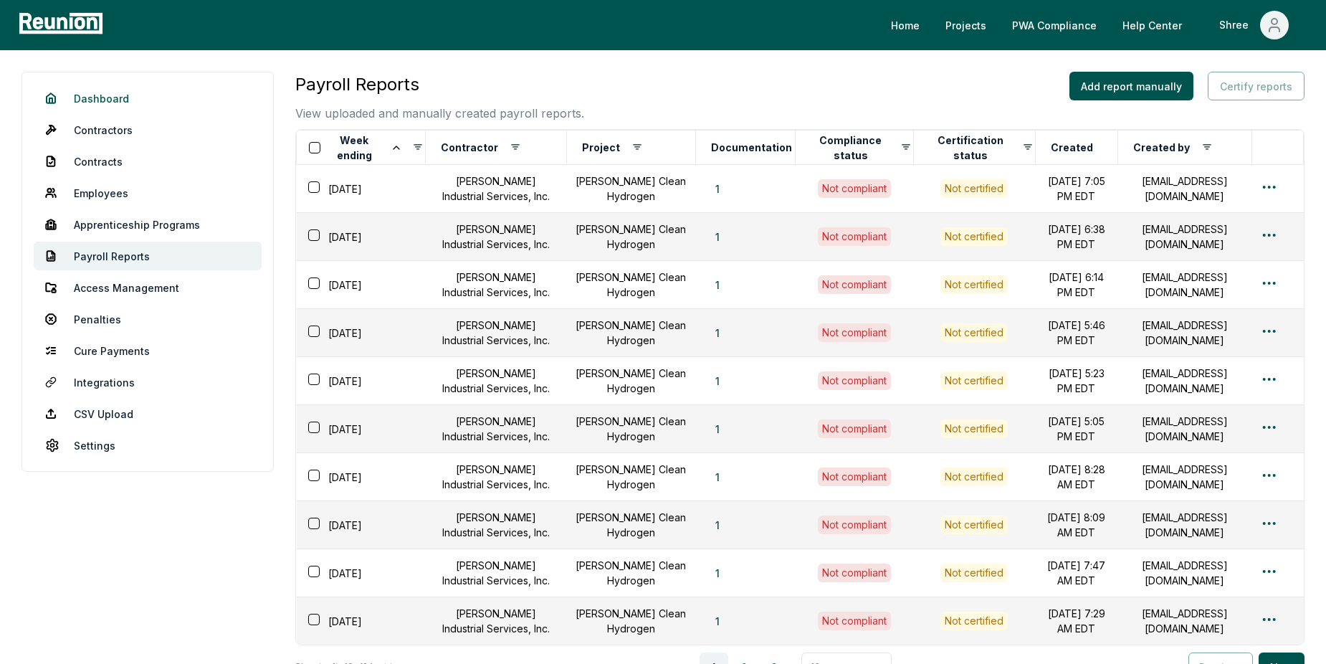
click at [108, 105] on link "Dashboard" at bounding box center [148, 98] width 228 height 29
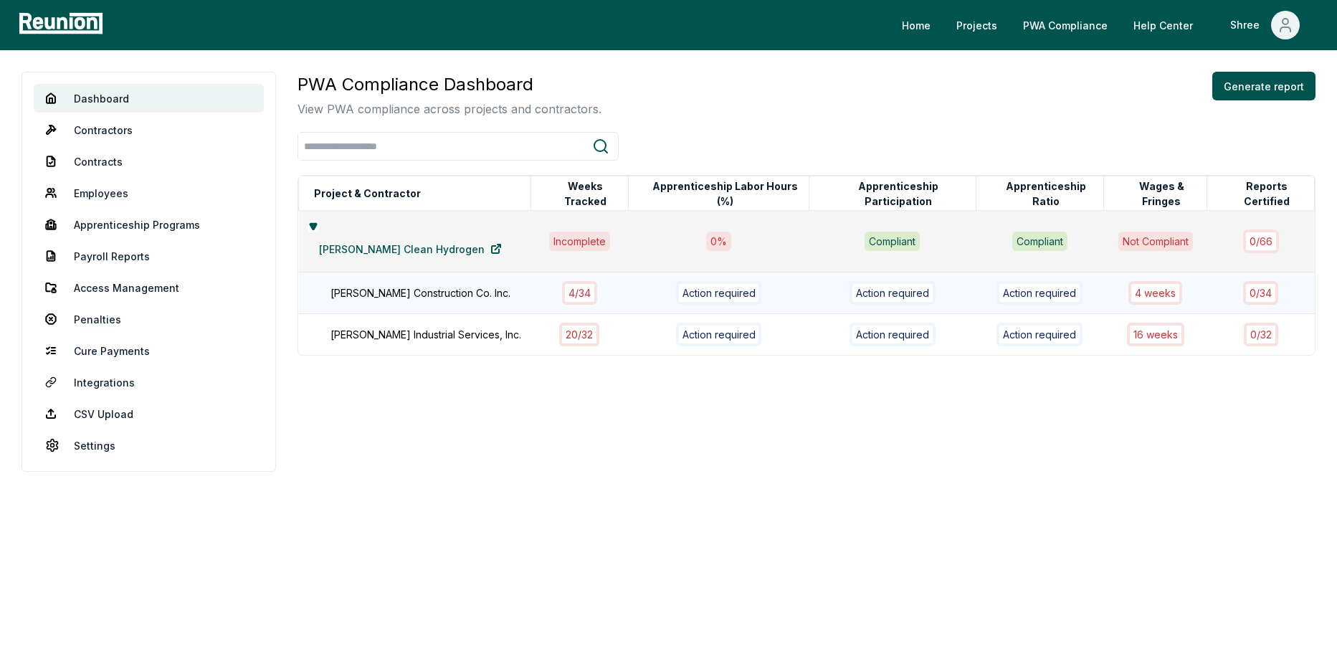
click at [403, 285] on div "[PERSON_NAME] Construction Co. Inc." at bounding box center [437, 292] width 215 height 15
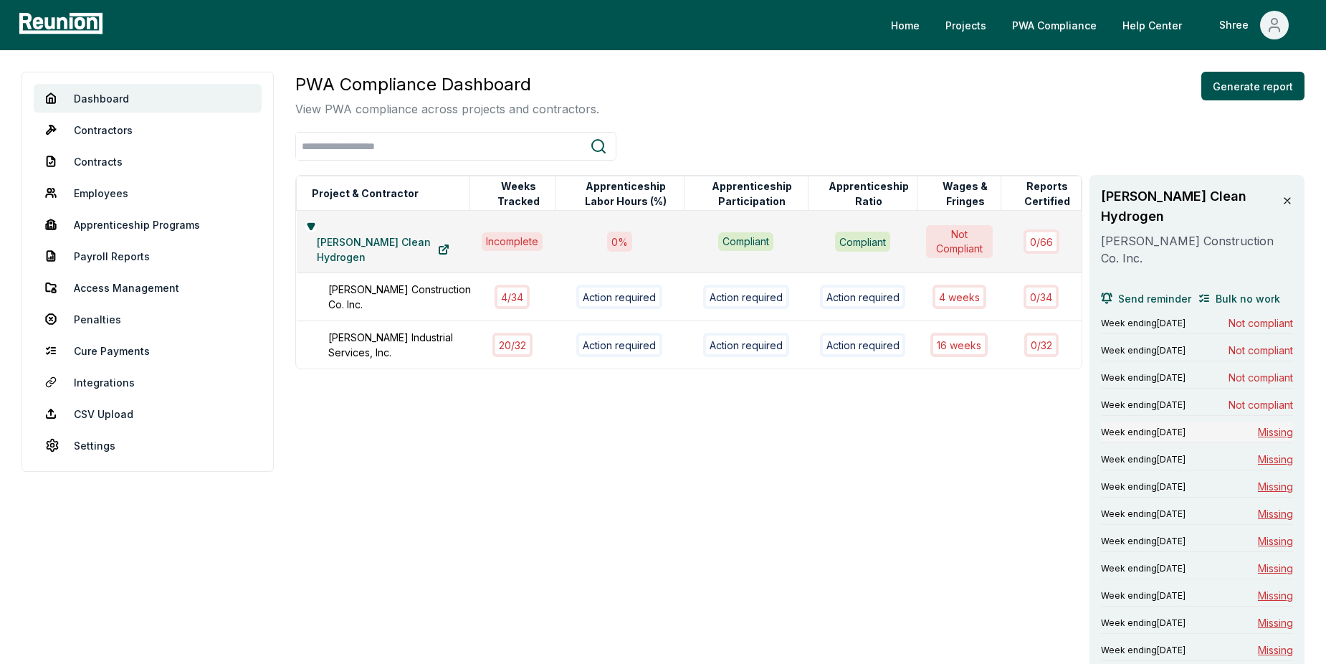
click at [1282, 424] on span "Missing" at bounding box center [1275, 431] width 35 height 15
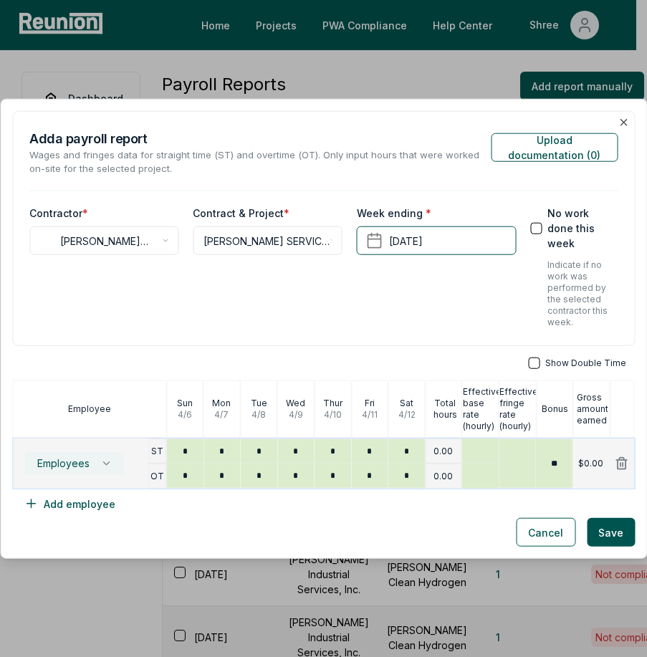
click at [73, 468] on span "Employees" at bounding box center [63, 463] width 52 height 11
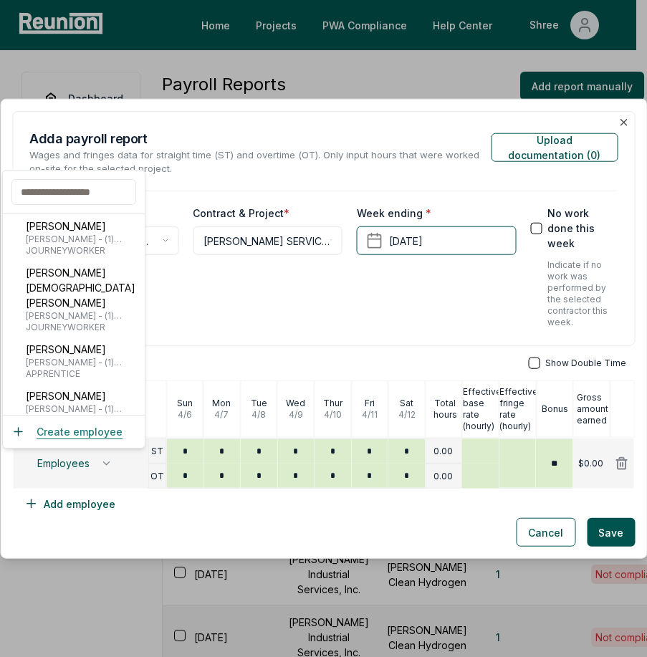
click at [79, 431] on button "Create employee" at bounding box center [66, 431] width 111 height 15
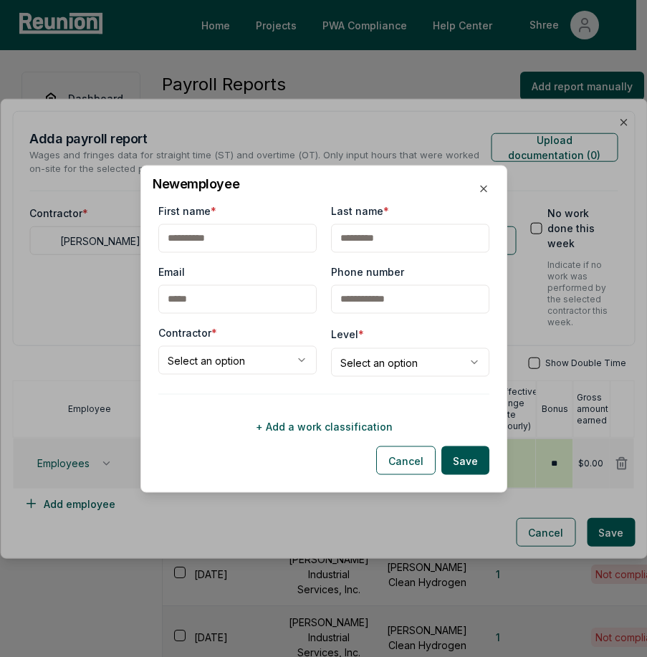
click at [238, 236] on input "First name *" at bounding box center [237, 238] width 158 height 29
type input "***"
click at [358, 228] on input "Last name *" at bounding box center [410, 238] width 158 height 29
type input "*******"
drag, startPoint x: 260, startPoint y: 244, endPoint x: 89, endPoint y: 244, distance: 171.3
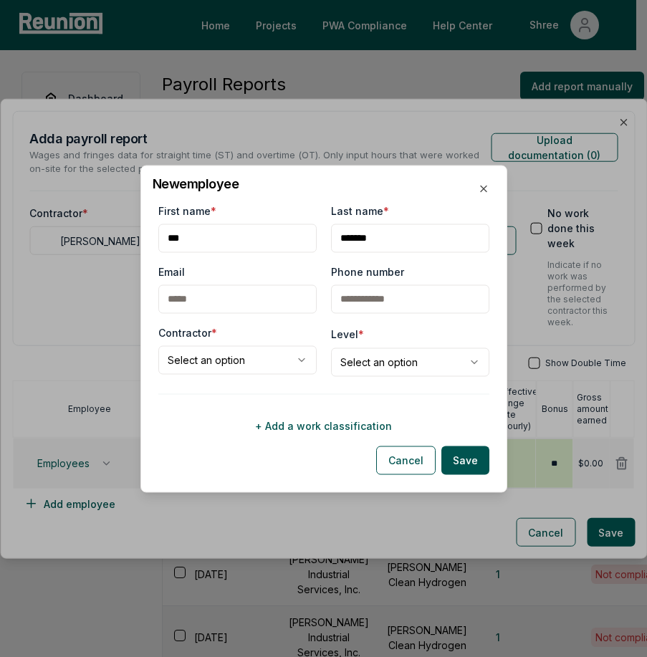
click at [89, 244] on body "Please visit us on your desktop We're working on making our marketplace mobile-…" at bounding box center [318, 487] width 637 height 975
type input "***"
click at [354, 244] on input "Last name *" at bounding box center [410, 238] width 158 height 29
type input "*"
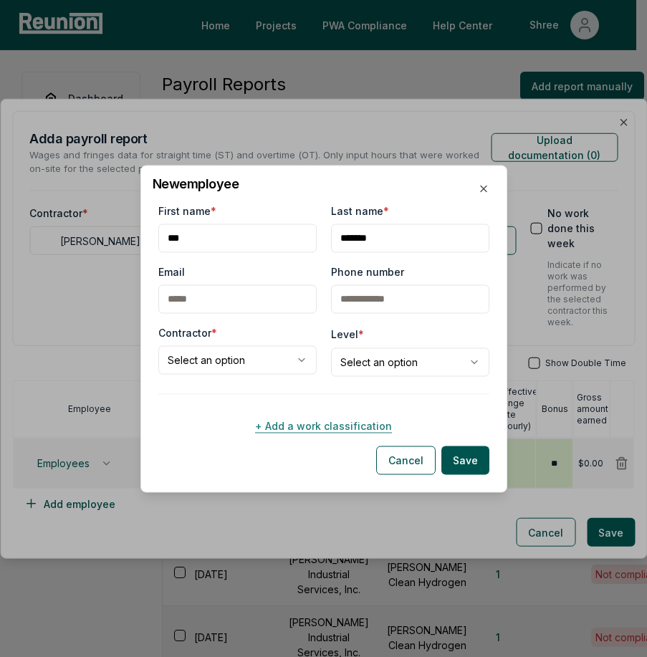
type input "*******"
click at [218, 427] on button "+ Add a work classification" at bounding box center [323, 425] width 331 height 29
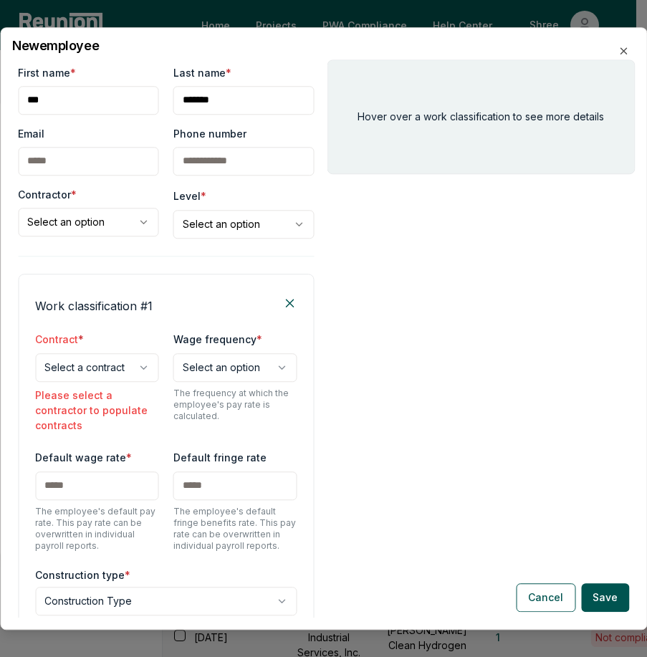
click at [87, 166] on input "Email" at bounding box center [88, 161] width 141 height 29
click at [579, 232] on div "Hover over a work classification to see more details" at bounding box center [482, 338] width 308 height 558
click at [94, 234] on body "Please visit us on your desktop We're working on making our marketplace mobile-…" at bounding box center [318, 487] width 637 height 975
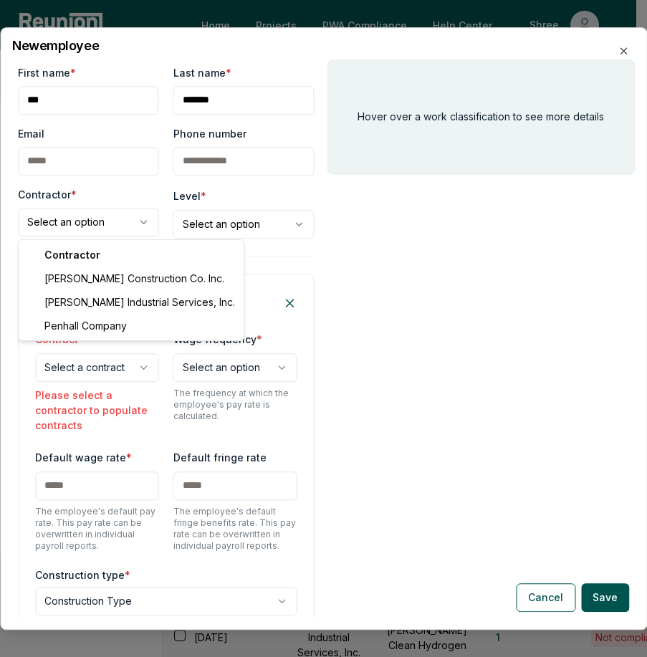
select select "**********"
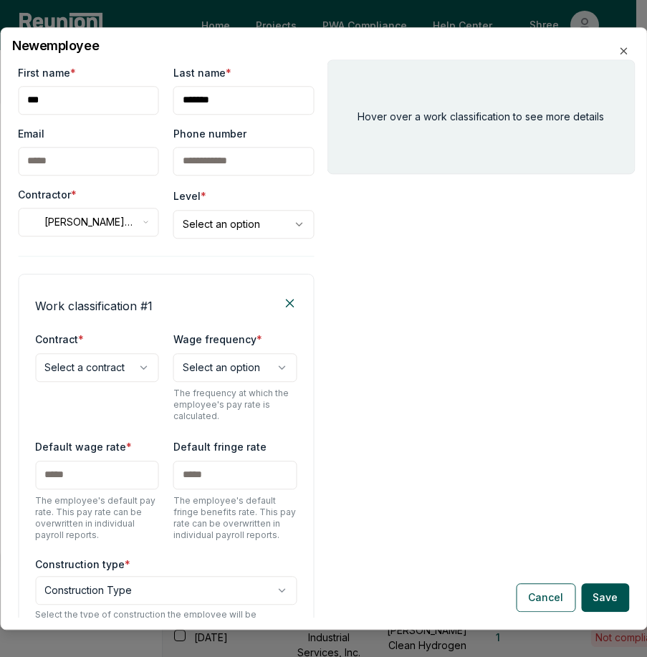
click at [194, 232] on body "Please visit us on your desktop We're working on making our marketplace mobile-…" at bounding box center [318, 487] width 637 height 975
select select "**********"
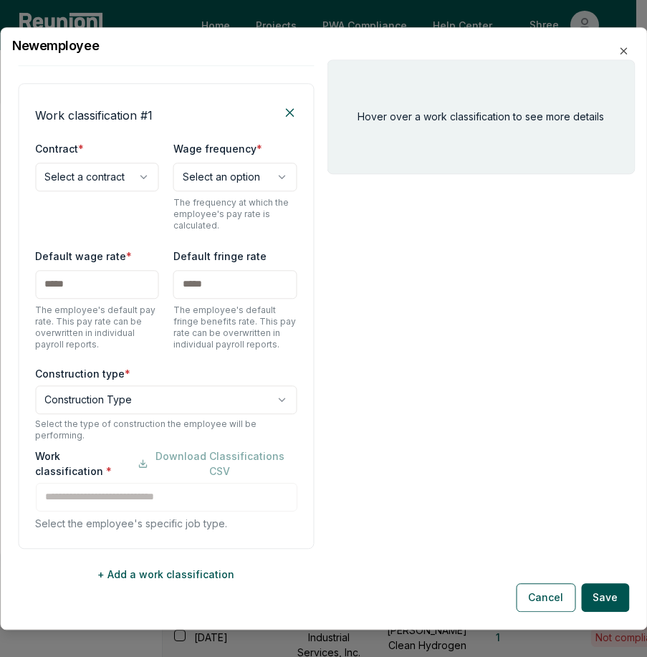
scroll to position [202, 0]
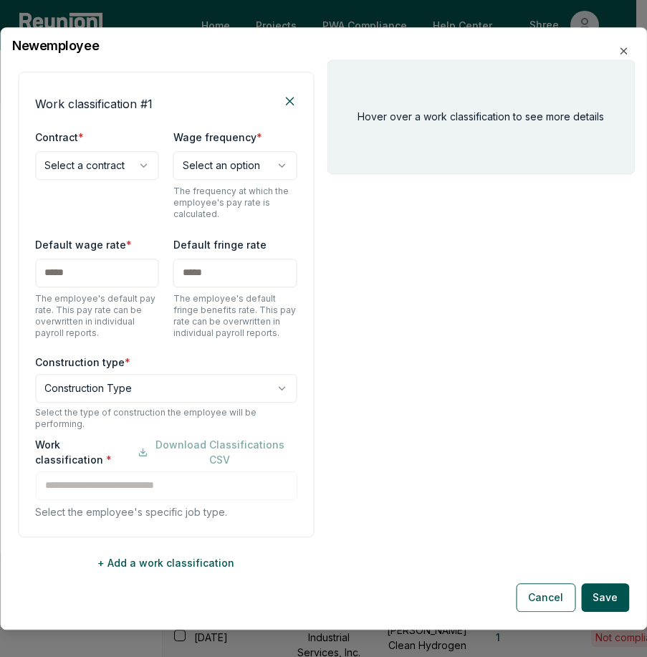
click at [371, 276] on div "Hover over a work classification to see more details" at bounding box center [482, 338] width 308 height 558
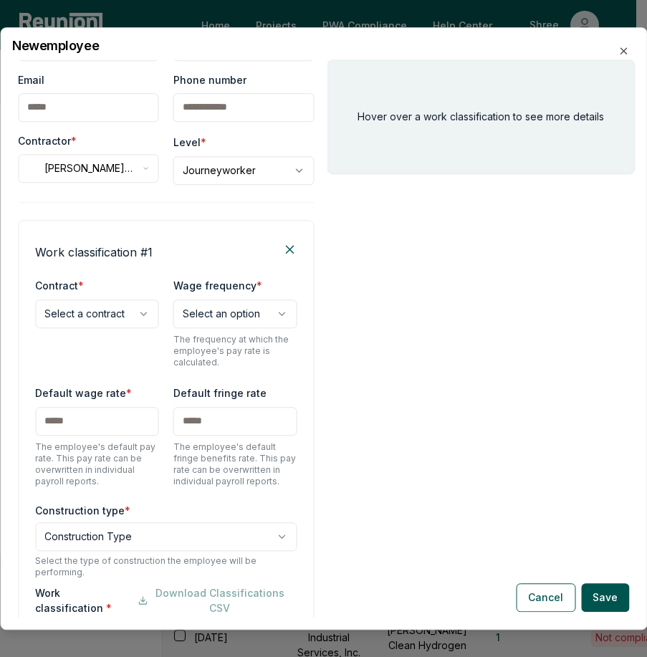
scroll to position [143, 0]
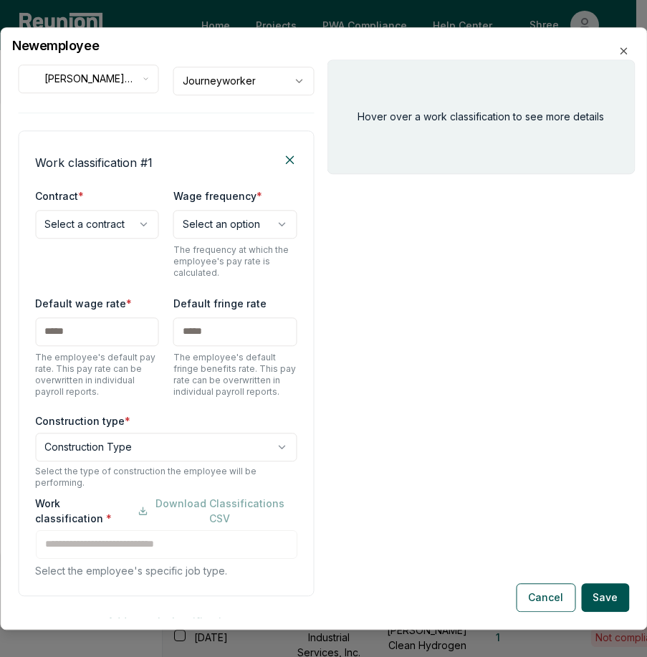
click at [95, 218] on body "Please visit us on your desktop We're working on making our marketplace mobile-…" at bounding box center [318, 487] width 637 height 975
select select "**********"
click at [235, 236] on body "Please visit us on your desktop We're working on making our marketplace mobile-…" at bounding box center [318, 487] width 637 height 975
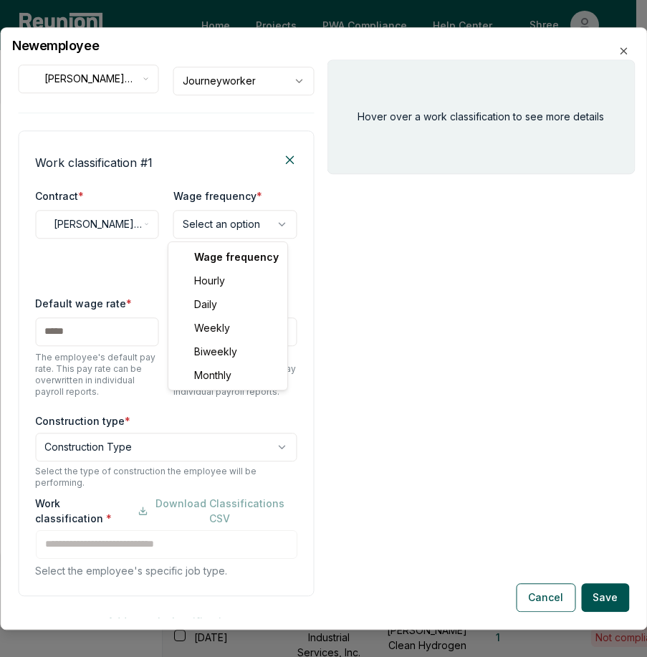
select select "******"
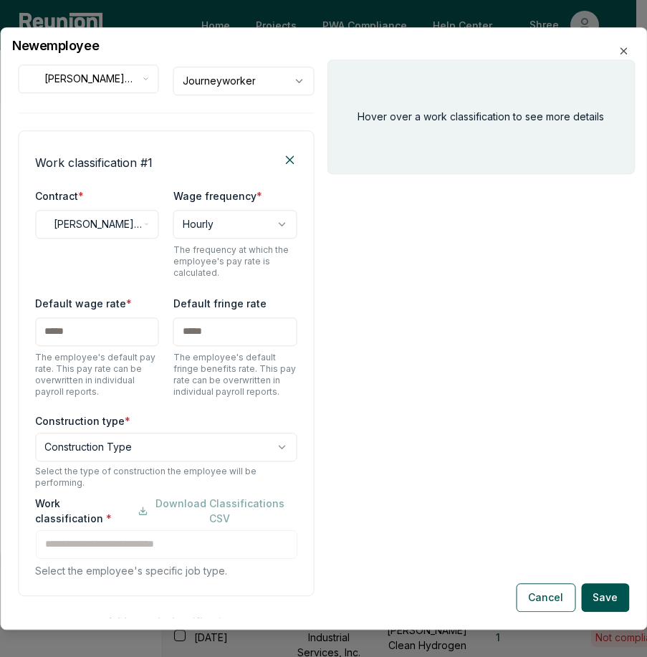
click at [359, 281] on div "Hover over a work classification to see more details" at bounding box center [482, 338] width 308 height 558
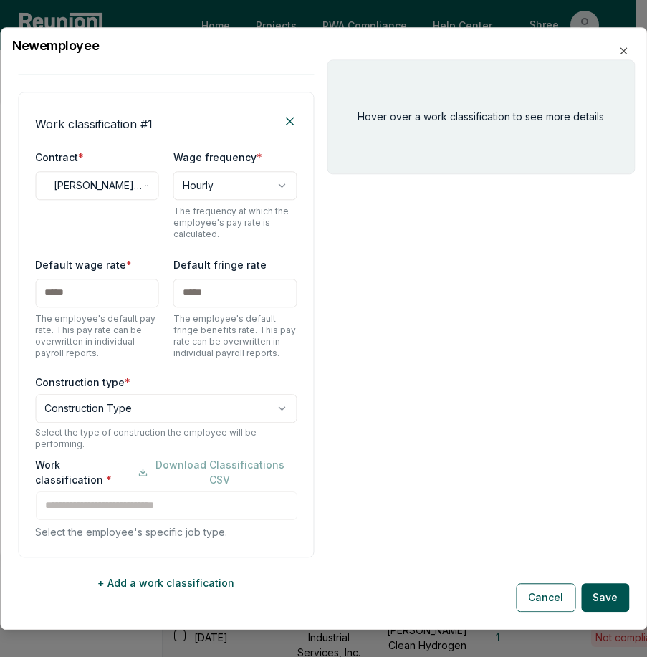
scroll to position [202, 0]
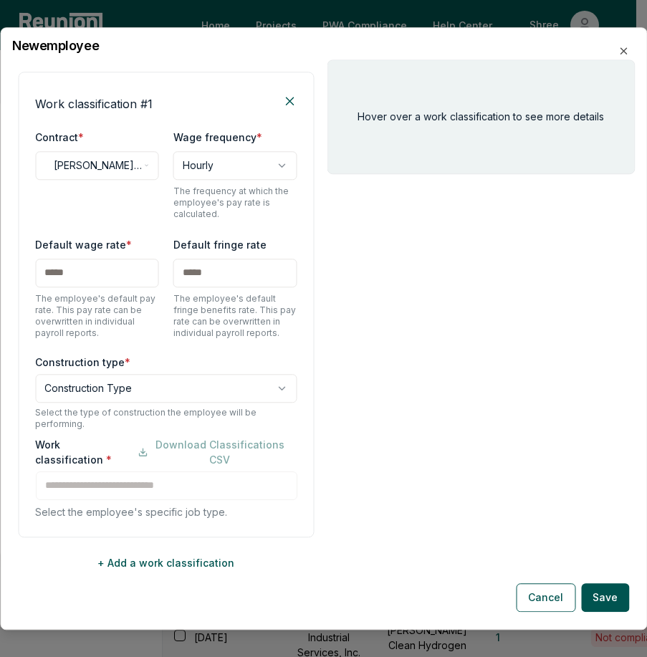
click at [83, 277] on input "text" at bounding box center [97, 273] width 124 height 29
click at [65, 279] on input "text" at bounding box center [97, 273] width 124 height 29
type input "*****"
click at [406, 298] on div "Hover over a work classification to see more details" at bounding box center [482, 338] width 308 height 558
click at [161, 268] on div "Default wage rate * ***** The employee's default pay rate. This pay rate can be…" at bounding box center [166, 287] width 262 height 103
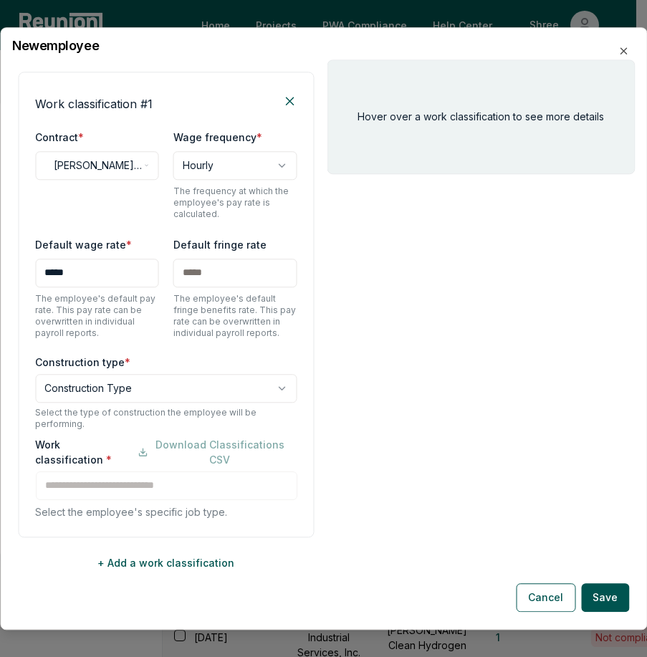
click at [202, 267] on input "text" at bounding box center [235, 273] width 124 height 29
click at [209, 278] on input "text" at bounding box center [235, 273] width 124 height 29
type input "******"
click at [447, 361] on div "Hover over a work classification to see more details" at bounding box center [482, 338] width 308 height 558
click at [176, 389] on body "Please visit us on your desktop We're working on making our marketplace mobile-…" at bounding box center [318, 487] width 637 height 975
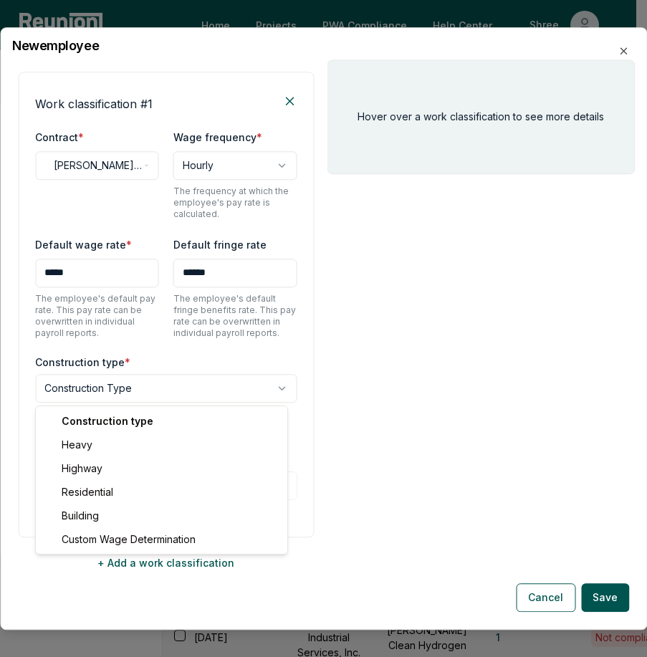
select select "*****"
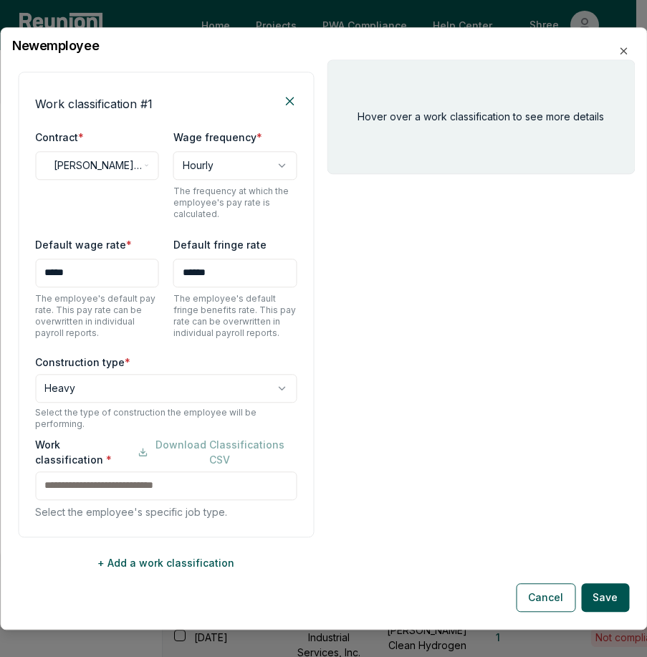
click at [463, 323] on div "Hover over a work classification to see more details" at bounding box center [482, 338] width 308 height 558
click at [109, 494] on div "Work classification * Download Classifications CSV Select the employee's specif…" at bounding box center [166, 478] width 262 height 82
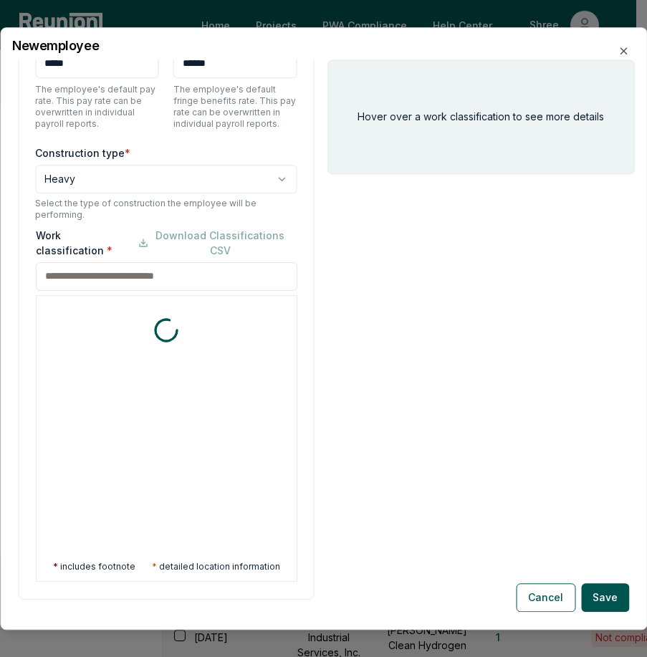
scroll to position [474, 0]
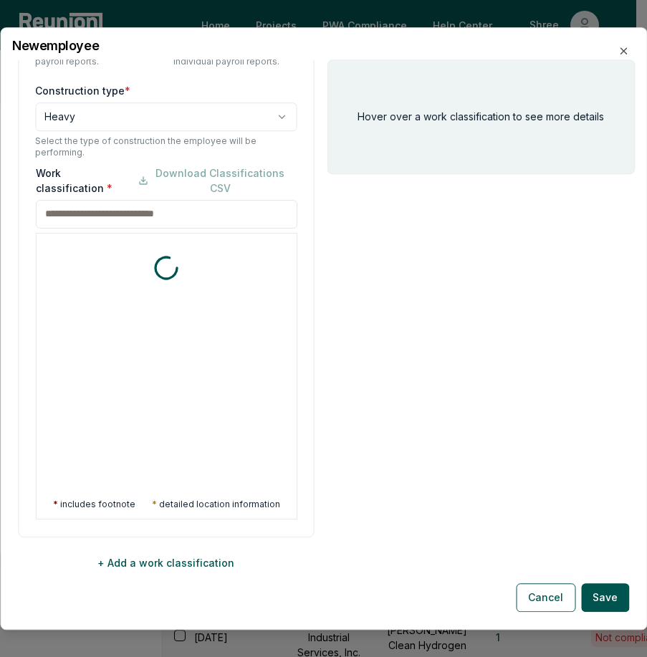
click at [91, 217] on input at bounding box center [166, 214] width 262 height 29
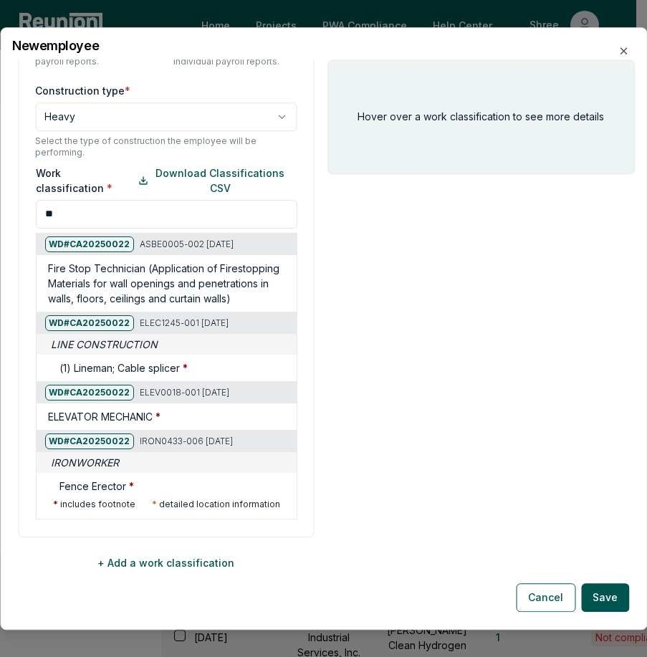
type input "*"
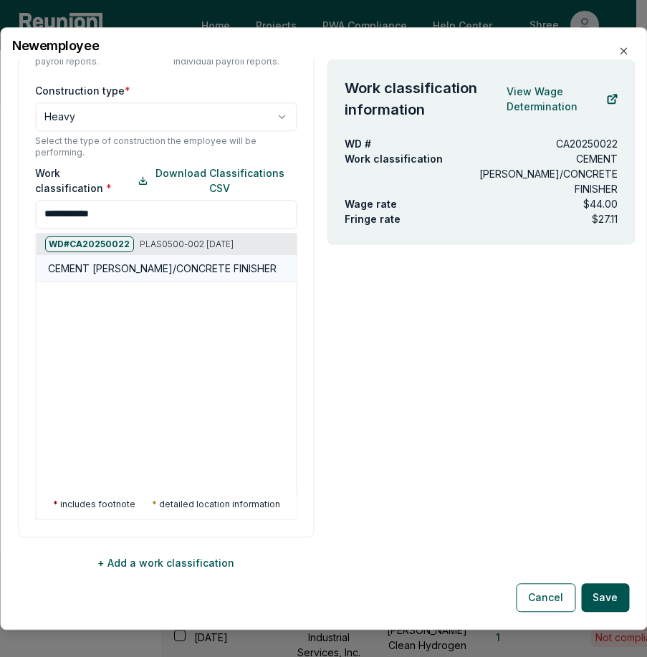
type input "**********"
click at [156, 267] on h5 "CEMENT [PERSON_NAME]/CONCRETE FINISHER" at bounding box center [161, 268] width 229 height 15
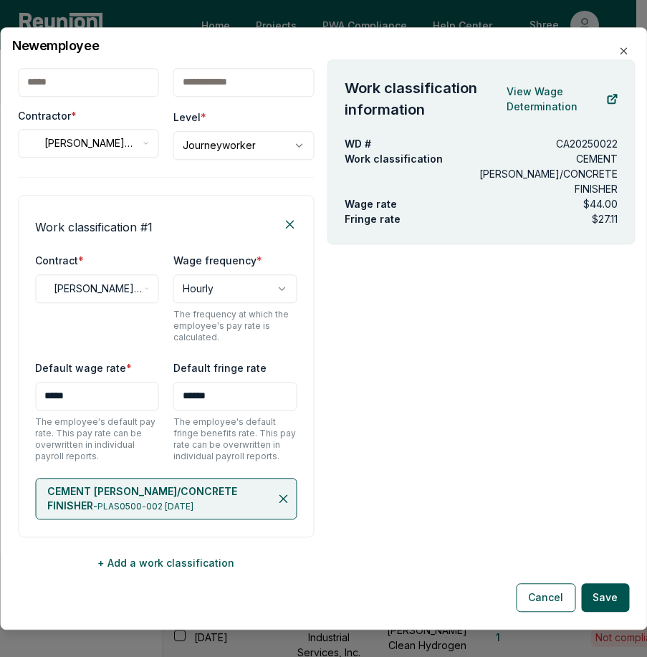
scroll to position [79, 0]
click at [358, 424] on div "Work classification information View Wage Determination WD # CA20250022 Work cl…" at bounding box center [482, 338] width 308 height 558
click at [607, 602] on button "Save" at bounding box center [605, 597] width 48 height 29
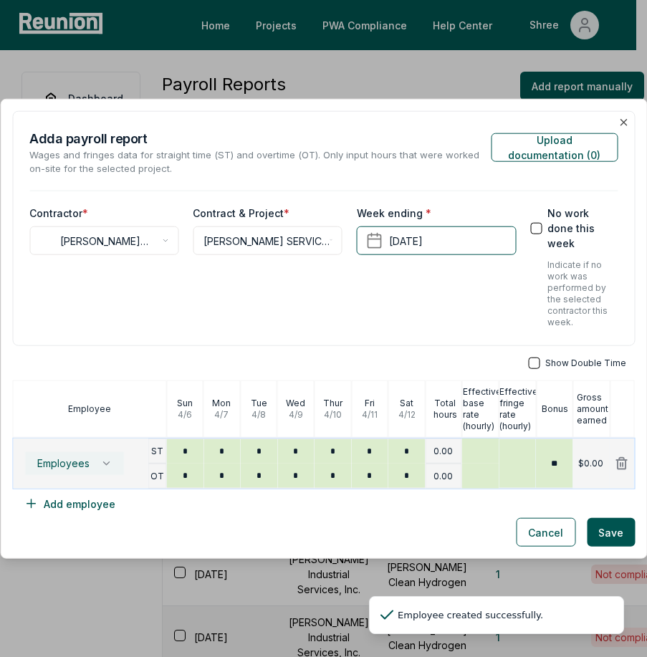
click at [61, 464] on span "Employees" at bounding box center [63, 463] width 52 height 11
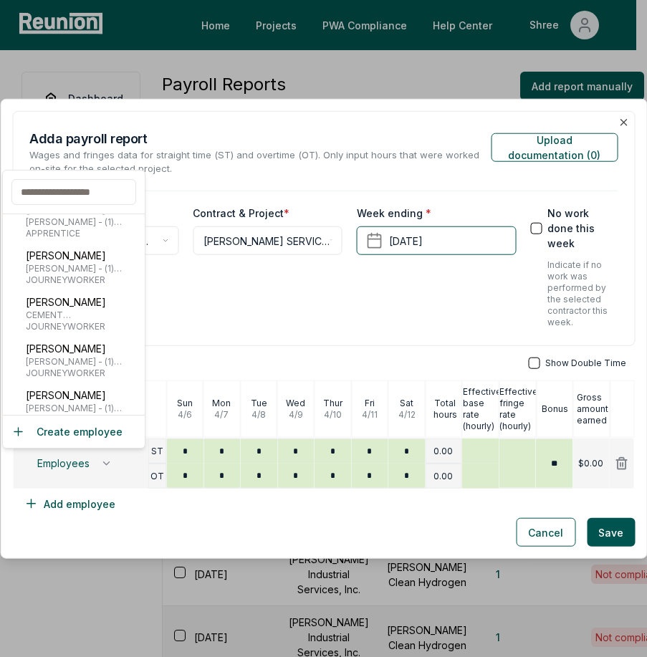
scroll to position [69, 0]
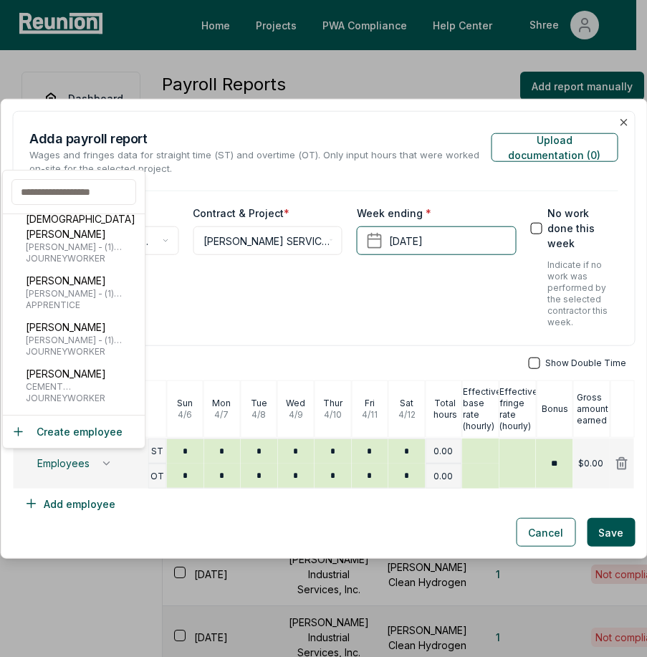
click at [62, 201] on input "text" at bounding box center [73, 192] width 125 height 26
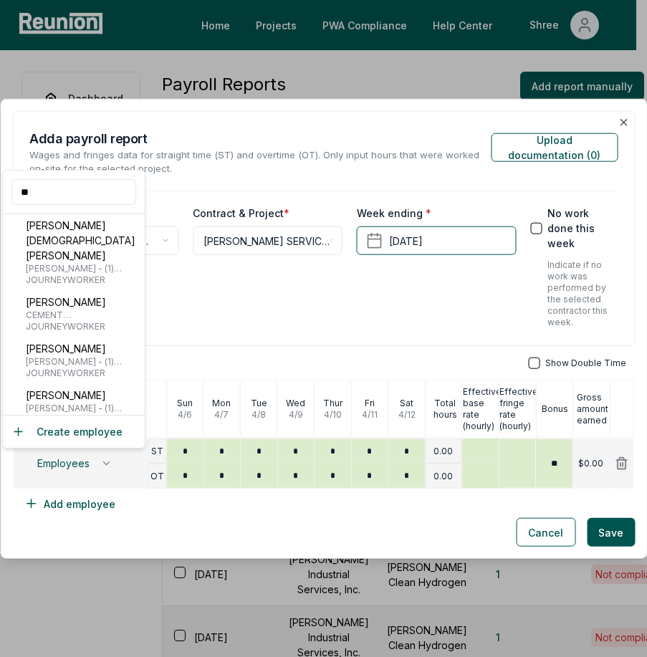
scroll to position [0, 0]
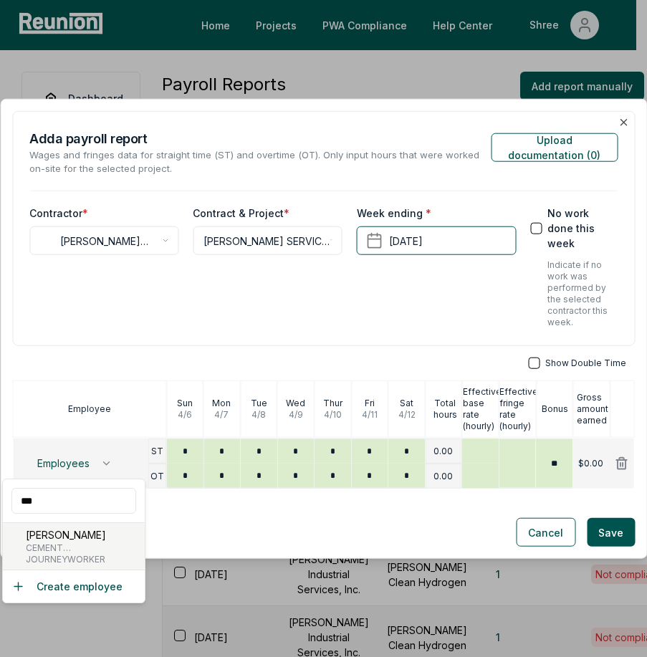
type input "***"
click at [54, 550] on span "CEMENT [PERSON_NAME]/CONCRETE FINISHER" at bounding box center [87, 548] width 122 height 11
type input "*****"
type input "******"
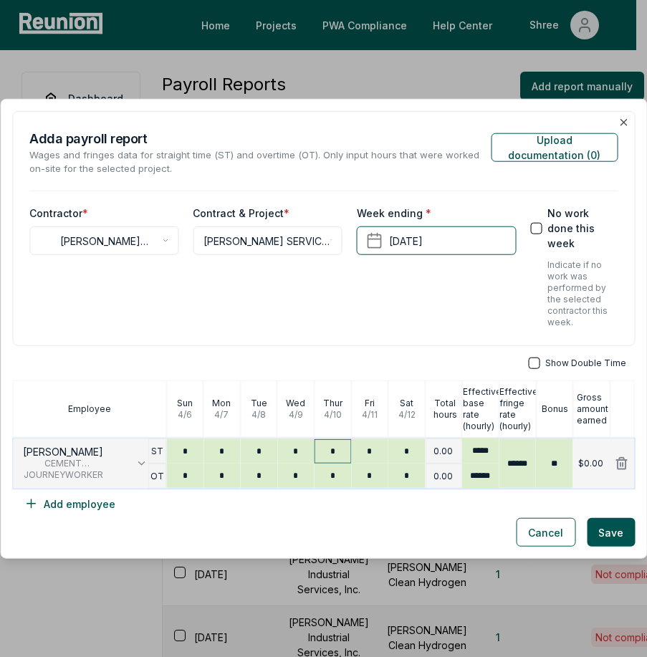
type input "*"
click at [330, 447] on input "*" at bounding box center [333, 451] width 37 height 24
type input "*"
click at [419, 349] on div "**********" at bounding box center [323, 314] width 623 height 408
click at [528, 361] on button "button" at bounding box center [533, 363] width 11 height 11
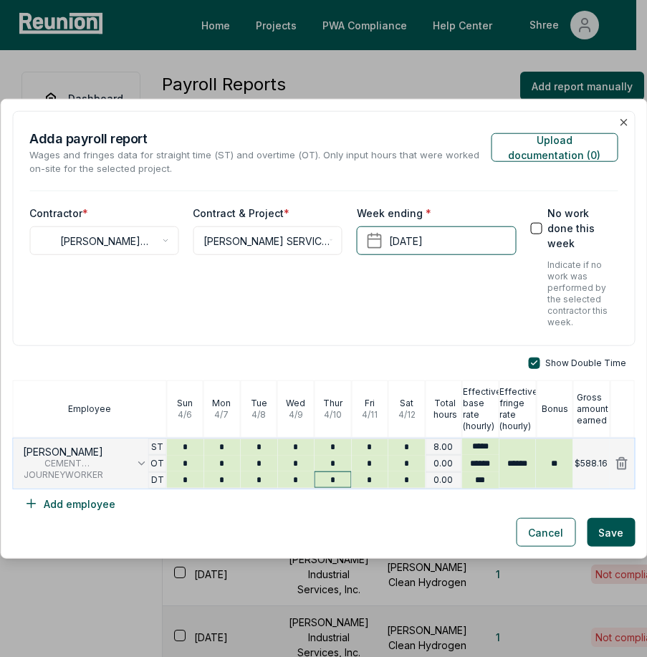
click at [332, 482] on input "*" at bounding box center [333, 480] width 37 height 16
type input "***"
click at [329, 495] on div "Show Double Time Employee Sun 4 / 6 Mon 4 / 7 Tue 4 / 8 Wed 4 / 9 Thur 4 / 10 F…" at bounding box center [323, 438] width 623 height 161
click at [369, 480] on input "*" at bounding box center [369, 480] width 37 height 16
type input "*"
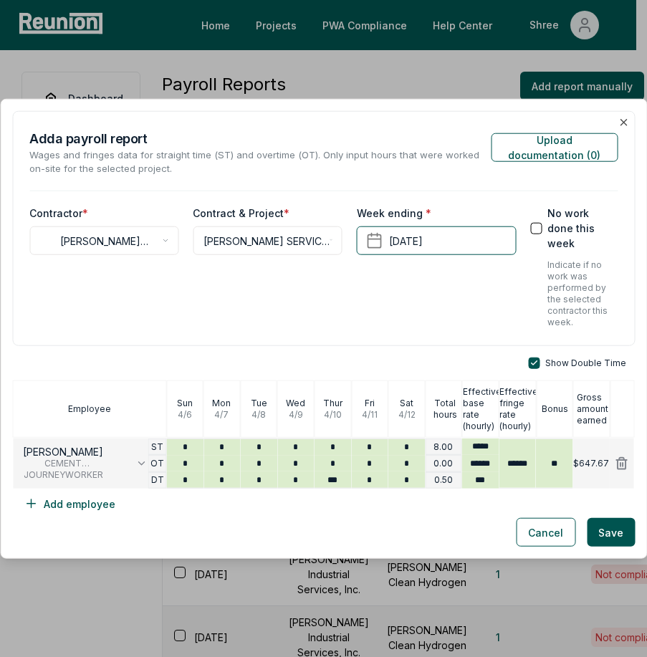
click at [380, 518] on div "Show Double Time Employee Sun 4 / 6 Mon 4 / 7 Tue 4 / 8 Wed 4 / 9 Thur 4 / 10 F…" at bounding box center [323, 438] width 623 height 161
click at [426, 506] on div "Show Double Time Employee Sun 4 / 6 Mon 4 / 7 Tue 4 / 8 Wed 4 / 9 Thur 4 / 10 F…" at bounding box center [323, 438] width 623 height 161
click at [450, 513] on div "Show Double Time Employee Sun 4 / 6 Mon 4 / 7 Tue 4 / 8 Wed 4 / 9 Thur 4 / 10 F…" at bounding box center [323, 438] width 623 height 161
click at [475, 530] on div "Cancel Save" at bounding box center [323, 532] width 623 height 29
click at [100, 508] on button "Add employee" at bounding box center [69, 504] width 115 height 29
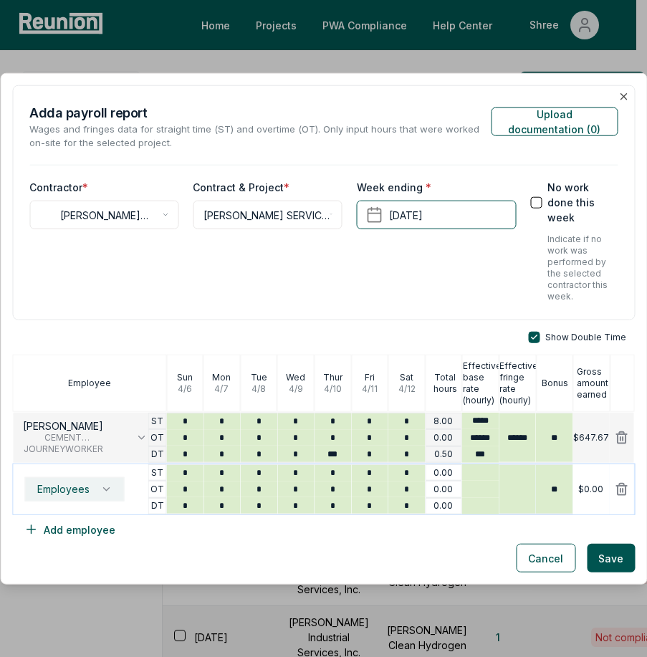
click at [61, 498] on button "Employees" at bounding box center [75, 489] width 100 height 24
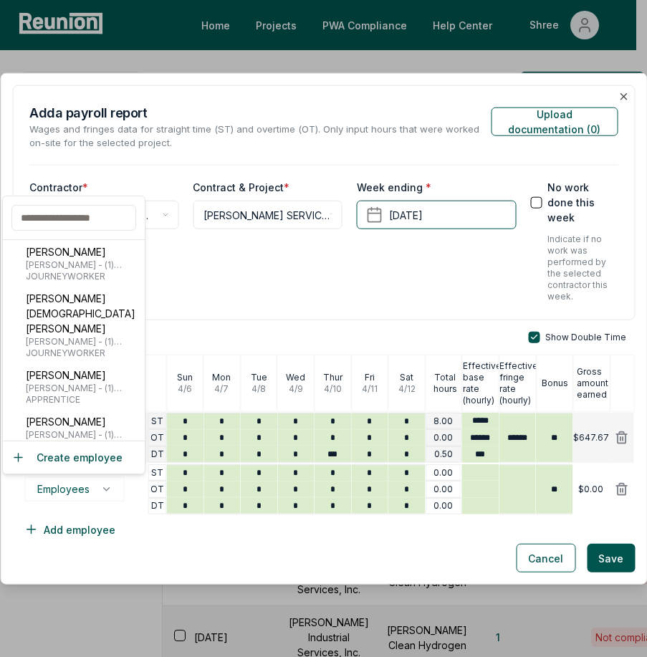
click at [80, 209] on input "text" at bounding box center [73, 218] width 125 height 26
type input "*"
click at [75, 462] on button "Create employee" at bounding box center [66, 457] width 111 height 15
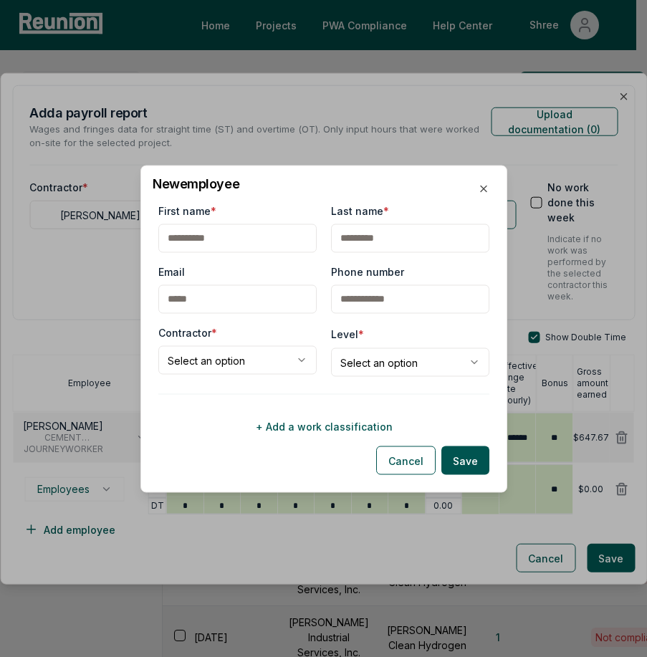
click at [199, 244] on input "First name *" at bounding box center [237, 238] width 158 height 29
type input "*"
type input "*****"
click at [351, 249] on input "Last name *" at bounding box center [410, 238] width 158 height 29
type input "**********"
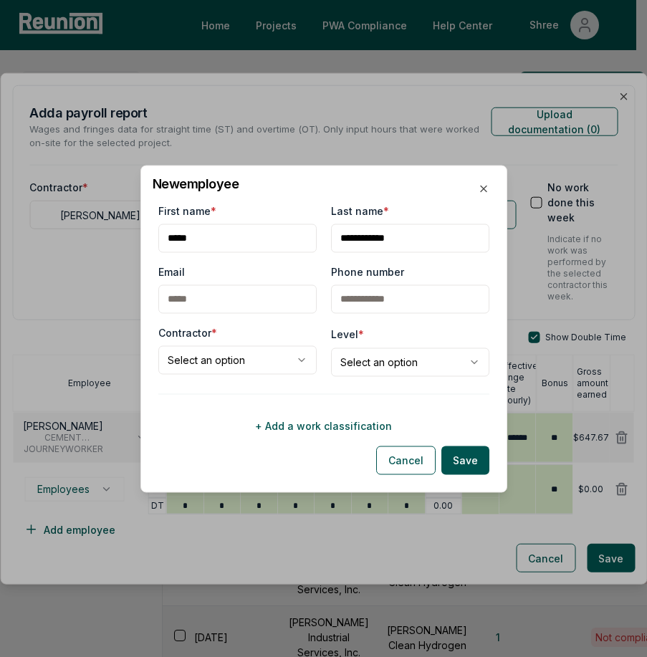
click at [258, 367] on body "Please visit us on your desktop We're working on making our marketplace mobile-…" at bounding box center [318, 487] width 637 height 975
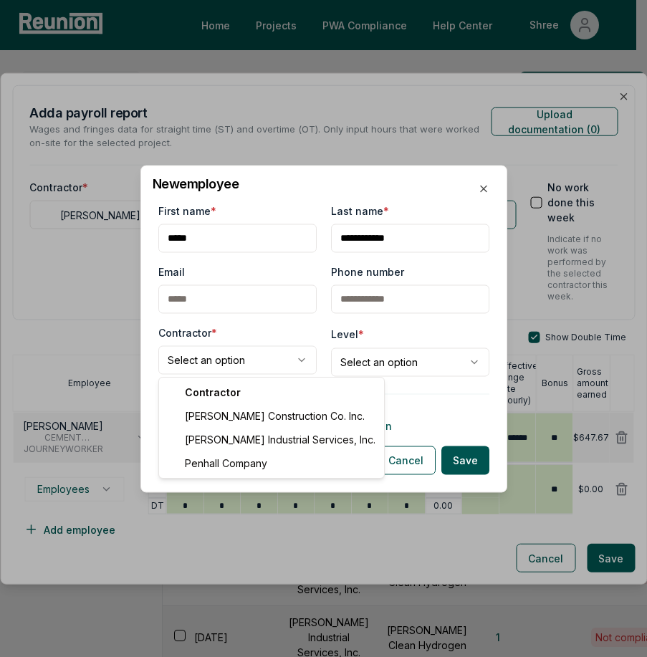
select select "**********"
drag, startPoint x: 247, startPoint y: 417, endPoint x: 259, endPoint y: 404, distance: 17.3
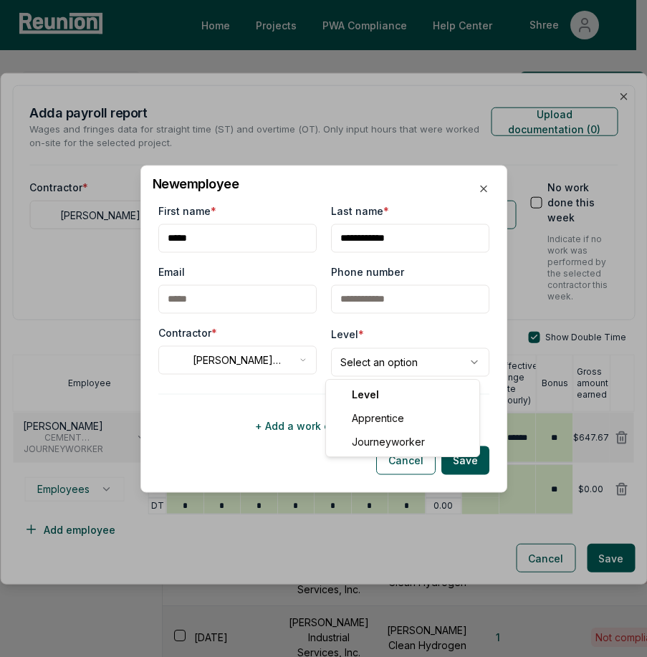
click at [370, 358] on body "Please visit us on your desktop We're working on making our marketplace mobile-…" at bounding box center [318, 487] width 637 height 975
select select "**********"
click at [470, 464] on button "Save" at bounding box center [466, 460] width 48 height 29
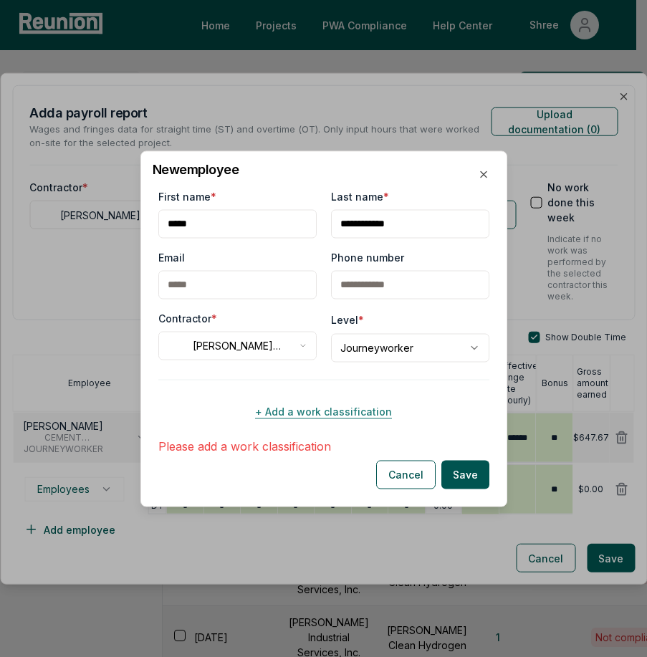
click at [317, 409] on button "+ Add a work classification" at bounding box center [323, 411] width 331 height 29
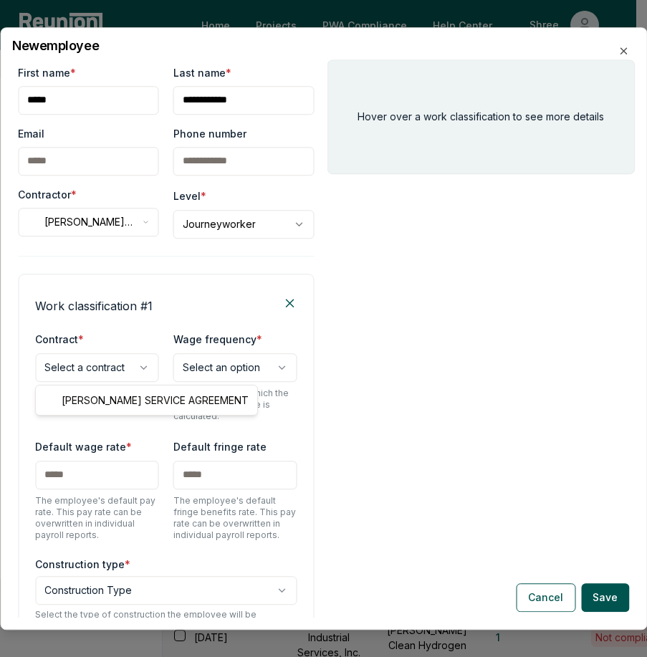
click at [77, 371] on body "Please visit us on your desktop We're working on making our marketplace mobile-…" at bounding box center [318, 487] width 637 height 975
select select "**********"
click at [237, 376] on body "Please visit us on your desktop We're working on making our marketplace mobile-…" at bounding box center [318, 487] width 637 height 975
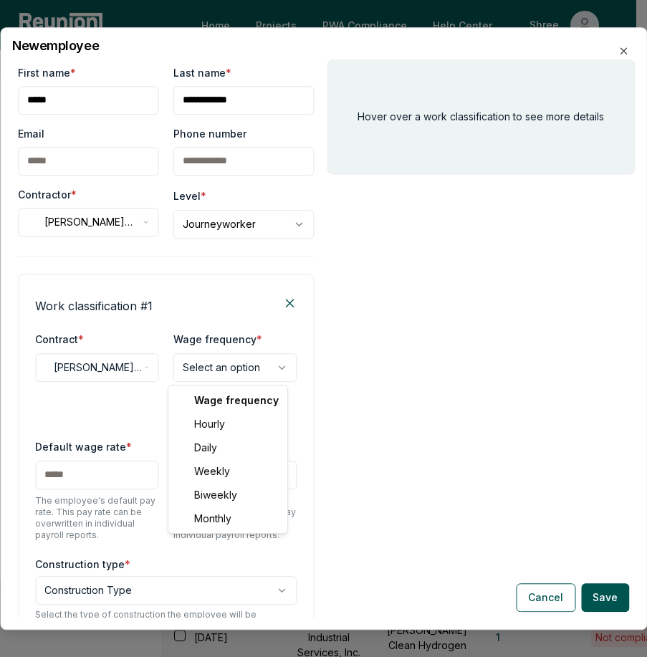
select select "******"
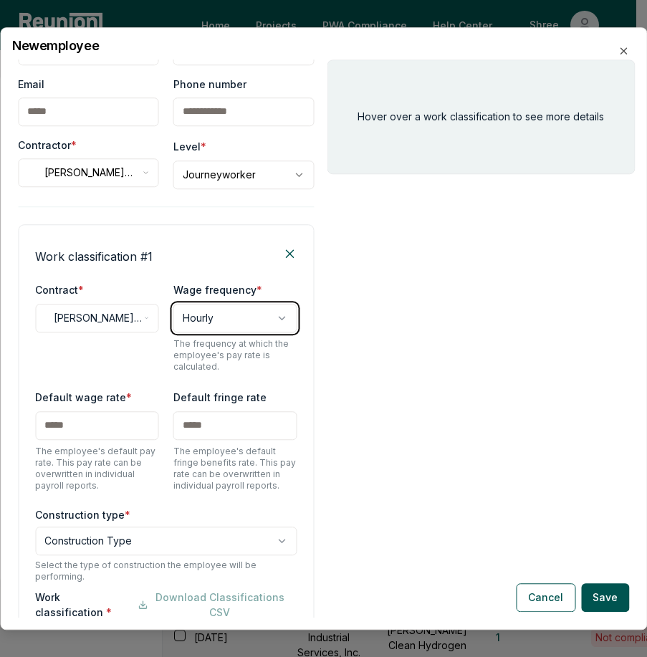
scroll to position [72, 0]
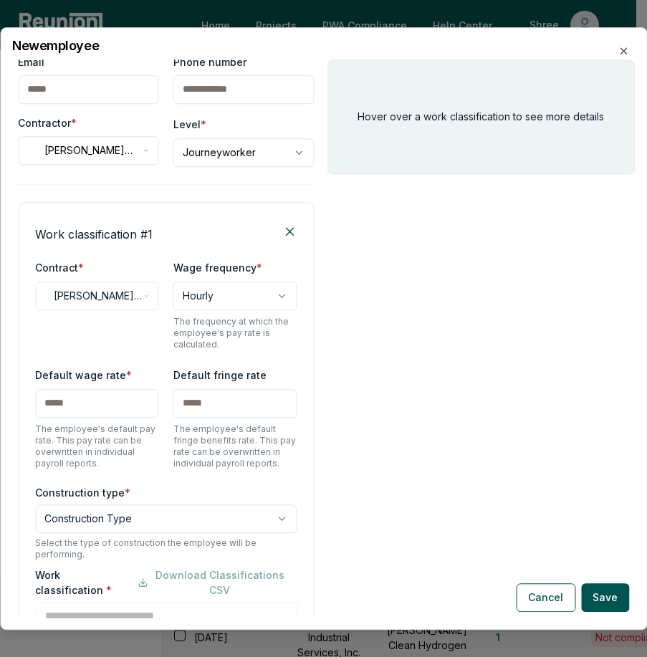
click at [66, 409] on input "text" at bounding box center [97, 403] width 124 height 29
click at [66, 406] on input "text" at bounding box center [97, 403] width 124 height 29
type input "******"
click at [455, 438] on div "Hover over a work classification to see more details" at bounding box center [482, 338] width 308 height 558
click at [196, 406] on input "text" at bounding box center [235, 403] width 124 height 29
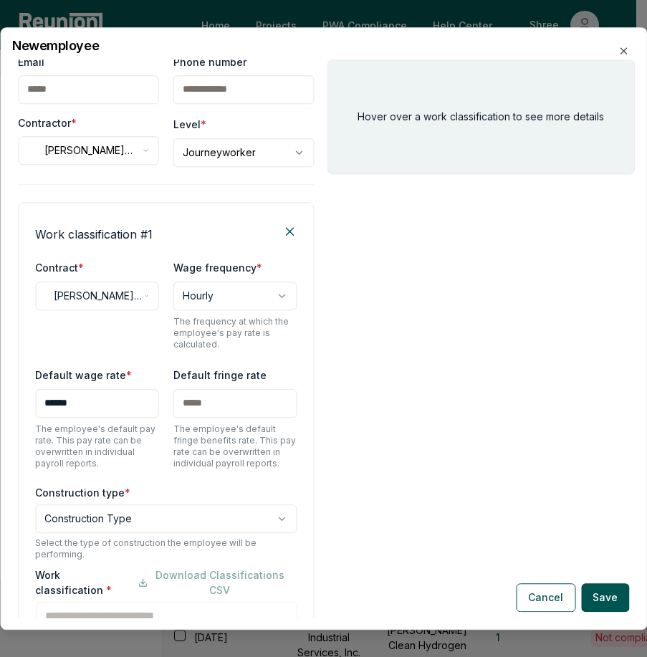
paste input "******"
type input "******"
click at [376, 355] on div "Hover over a work classification to see more details" at bounding box center [482, 338] width 308 height 558
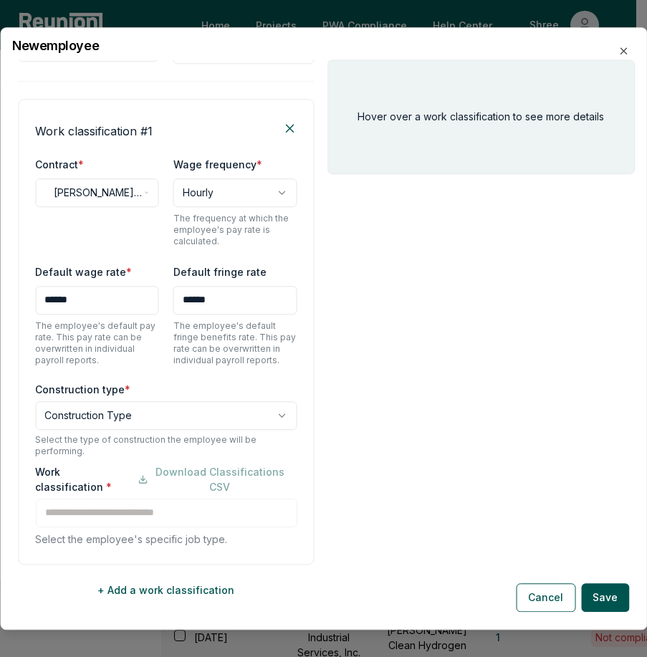
scroll to position [202, 0]
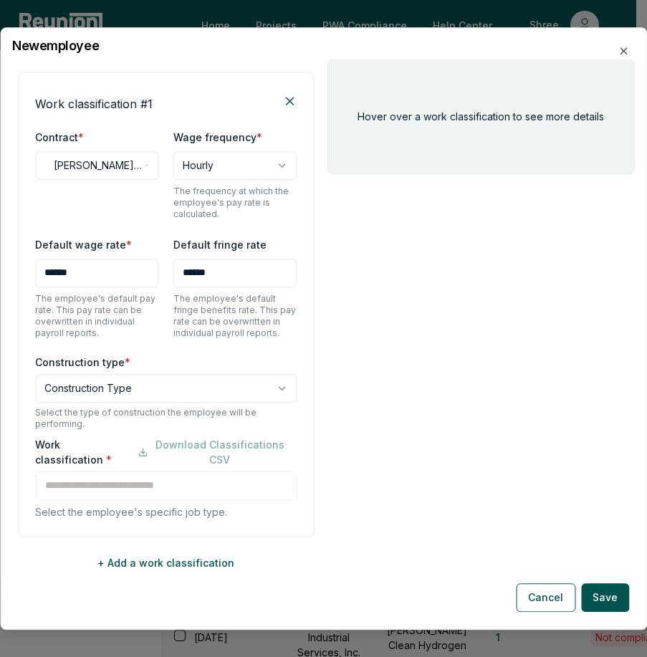
click at [116, 390] on body "Please visit us on your desktop We're working on making our marketplace mobile-…" at bounding box center [318, 487] width 637 height 975
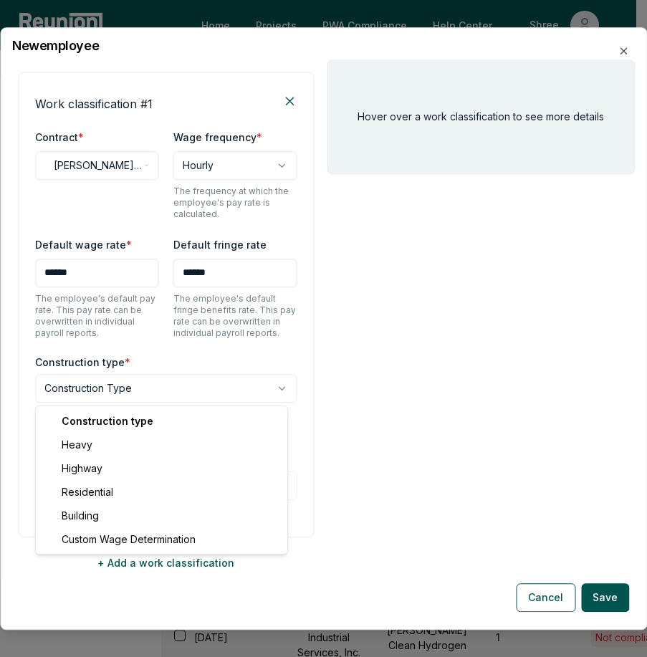
select select "*****"
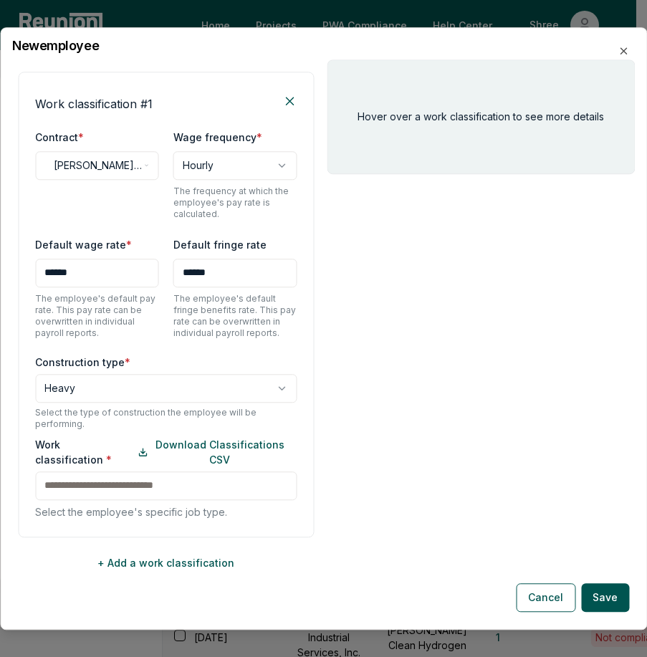
click at [90, 485] on input at bounding box center [166, 486] width 262 height 29
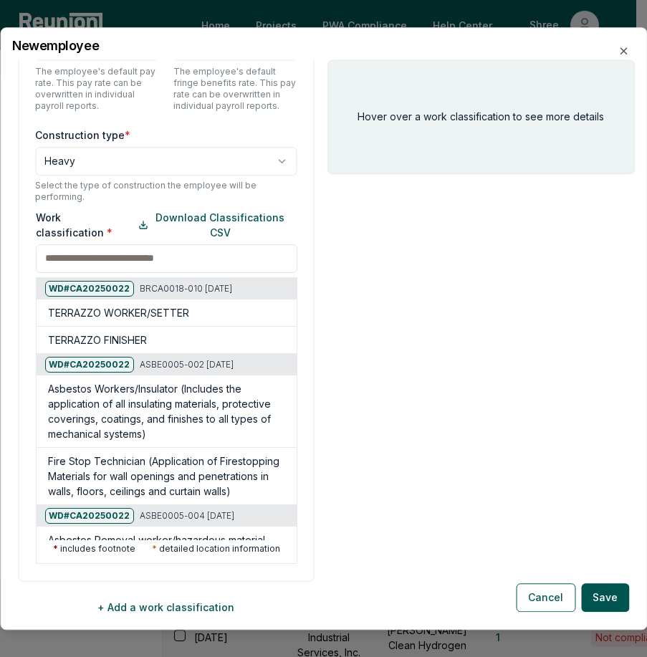
scroll to position [474, 0]
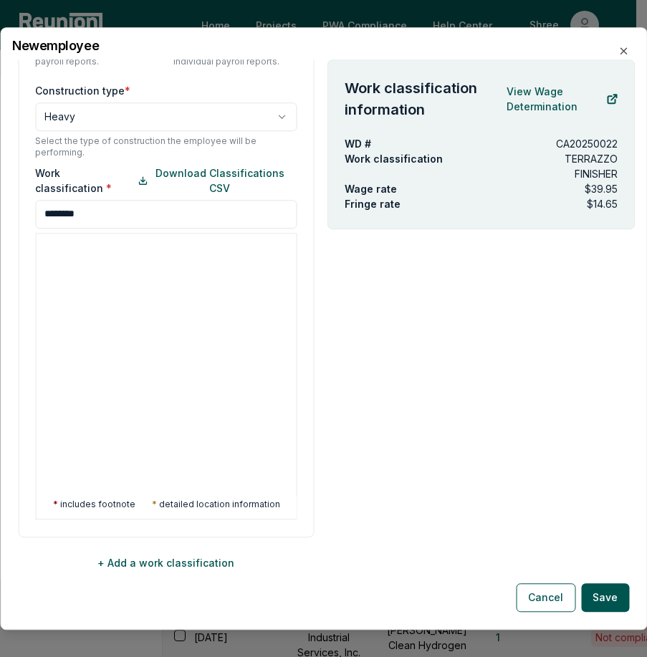
click at [78, 208] on input "********" at bounding box center [166, 214] width 262 height 29
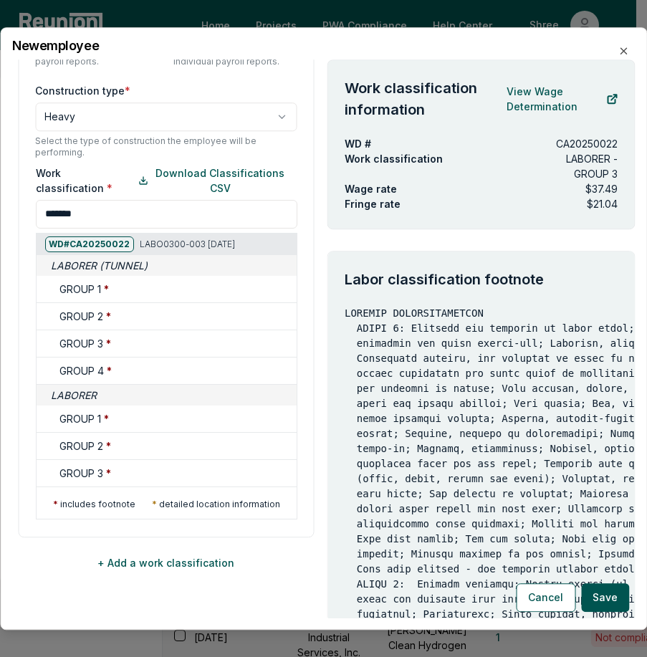
type input "*******"
click at [104, 417] on span "*" at bounding box center [105, 419] width 5 height 12
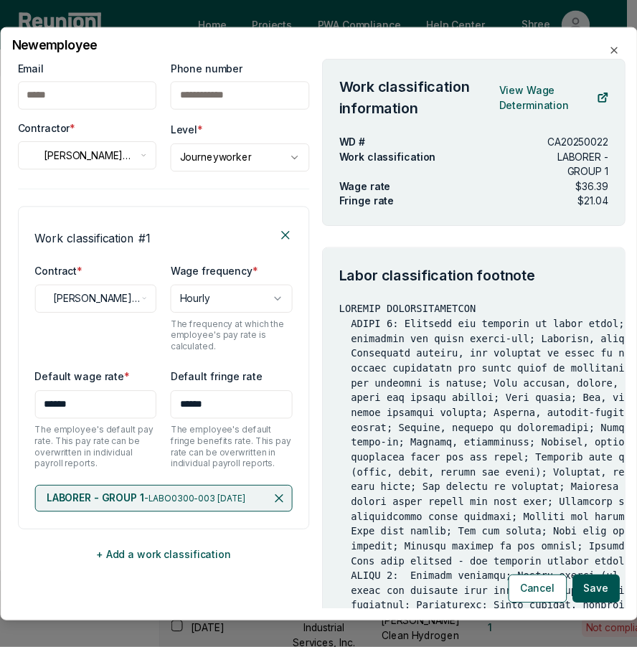
scroll to position [72, 0]
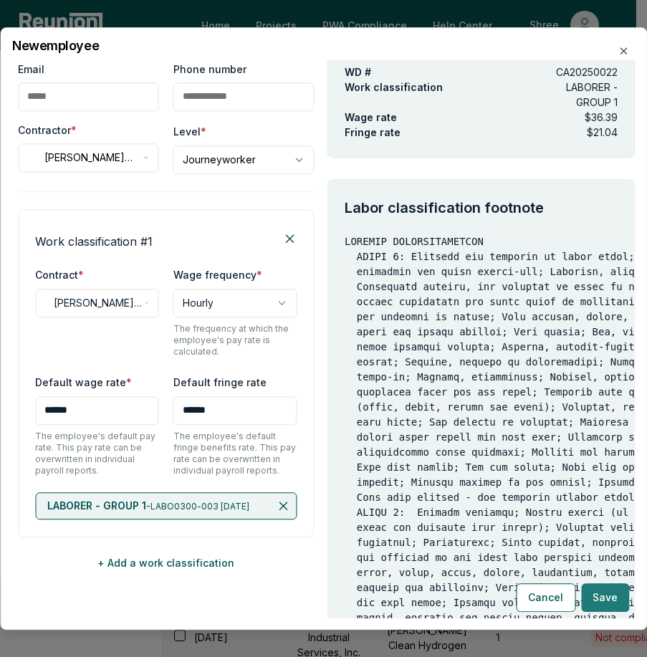
click at [622, 600] on button "Save" at bounding box center [605, 597] width 48 height 29
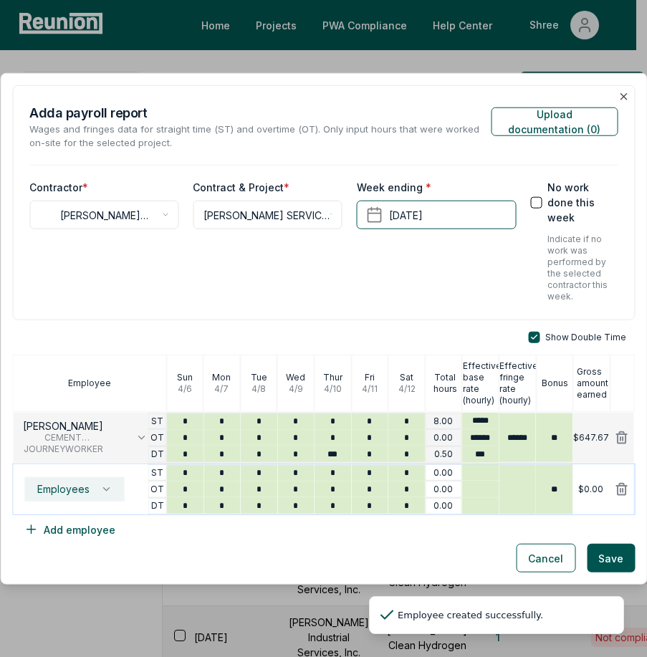
click at [87, 487] on span "Employees" at bounding box center [63, 489] width 52 height 11
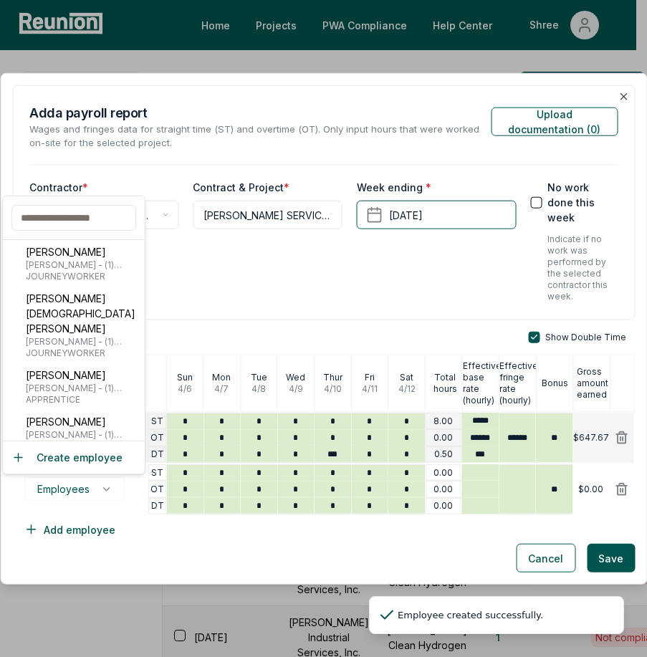
click at [70, 221] on input "text" at bounding box center [73, 218] width 125 height 26
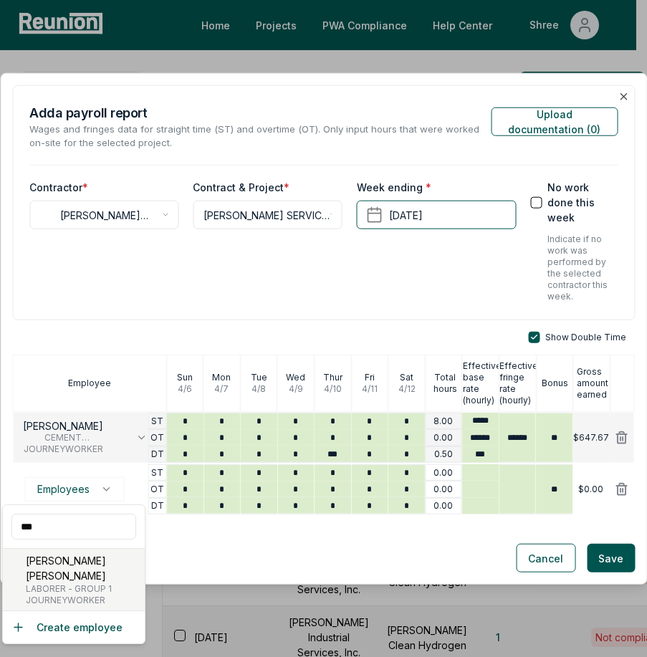
type input "***"
click at [71, 568] on p "[PERSON_NAME] [PERSON_NAME]" at bounding box center [82, 568] width 113 height 30
type input "******"
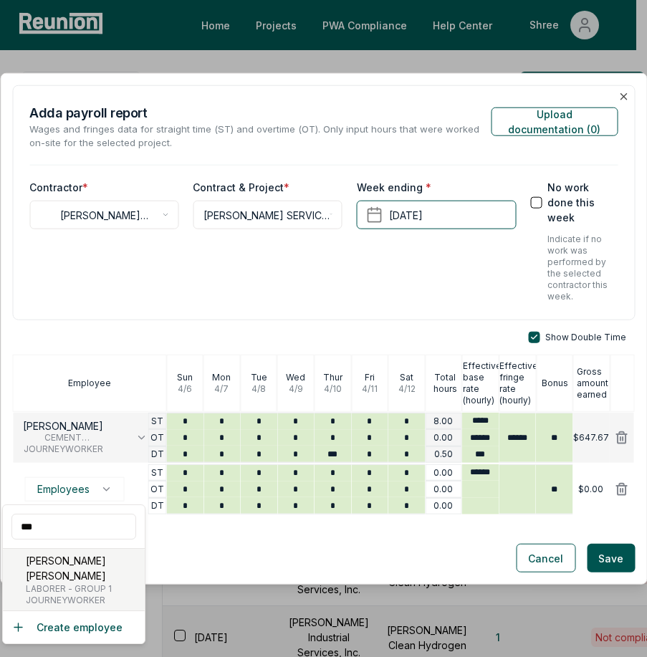
type input "******"
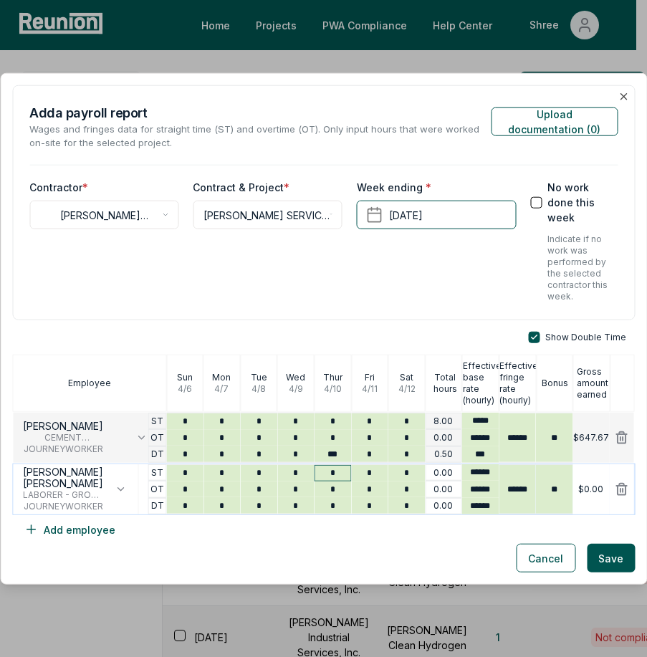
type input "*"
click at [334, 475] on input "*" at bounding box center [333, 473] width 37 height 16
type input "*"
click at [361, 473] on input "*" at bounding box center [369, 473] width 37 height 16
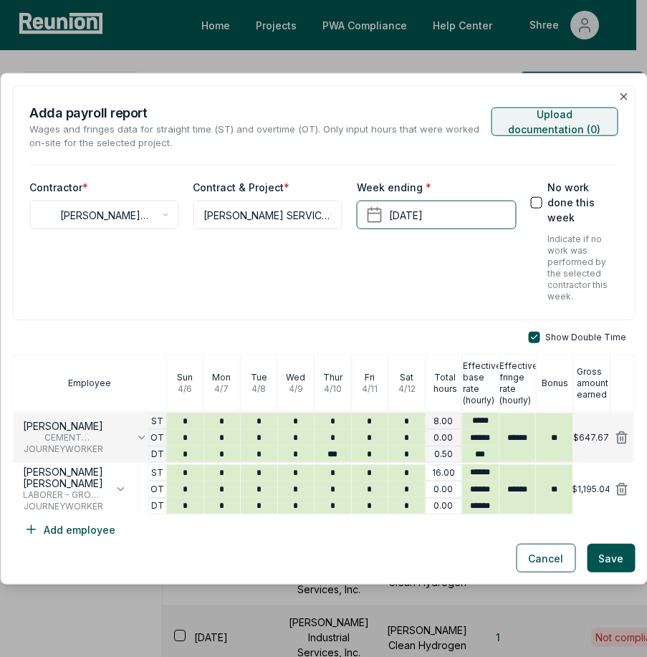
type input "*"
click at [552, 130] on button "Upload documentation ( 0 )" at bounding box center [555, 121] width 126 height 29
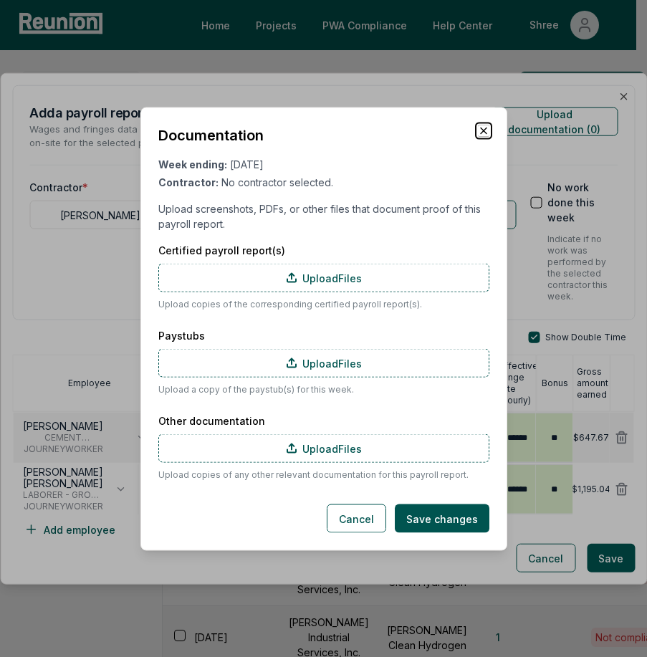
click at [481, 132] on icon "button" at bounding box center [483, 130] width 11 height 11
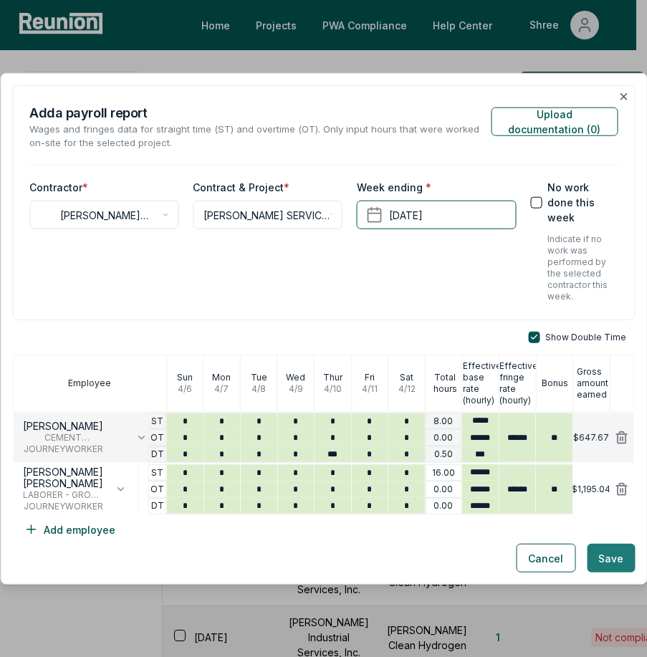
click at [601, 563] on button "Save" at bounding box center [611, 558] width 48 height 29
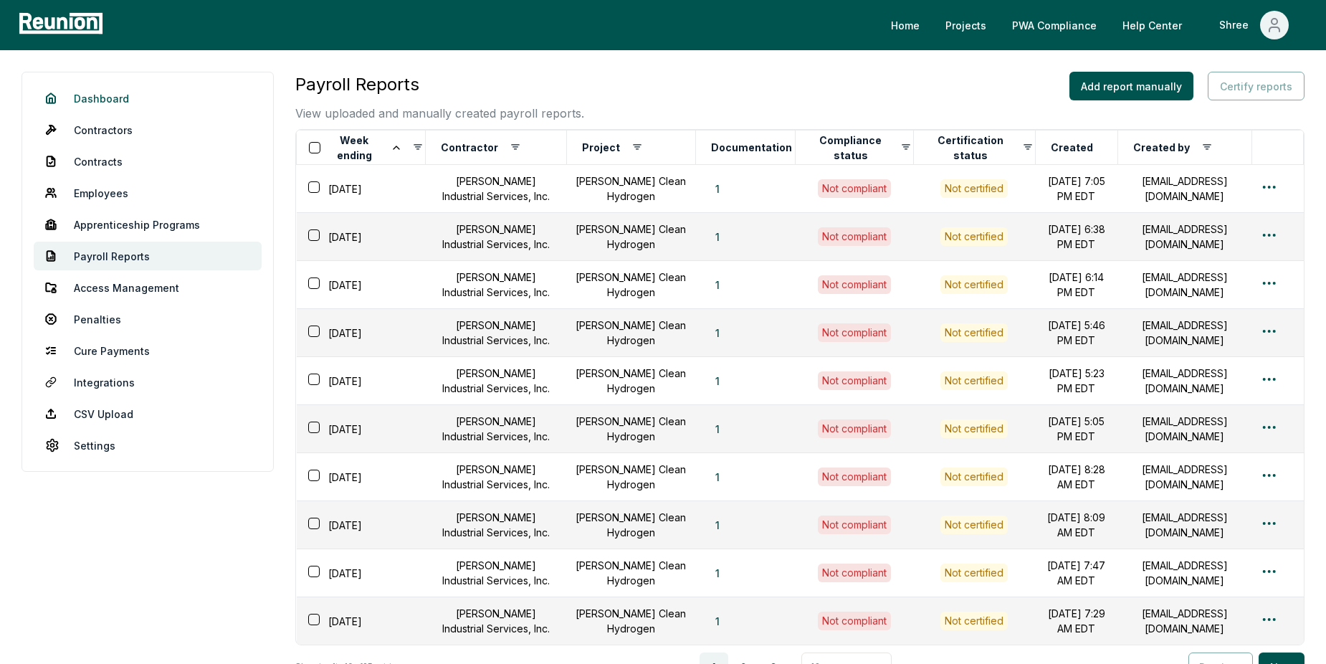
click at [95, 108] on link "Dashboard" at bounding box center [148, 98] width 228 height 29
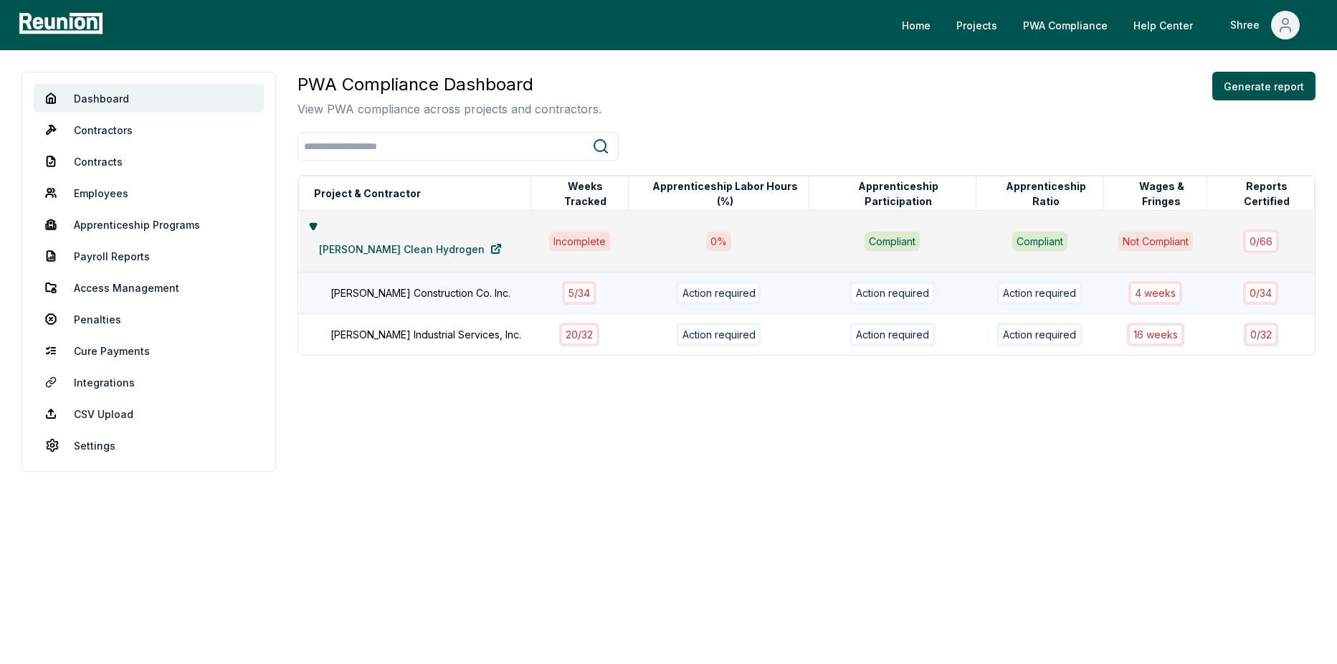
click at [430, 285] on div "[PERSON_NAME] Construction Co. Inc." at bounding box center [437, 292] width 215 height 15
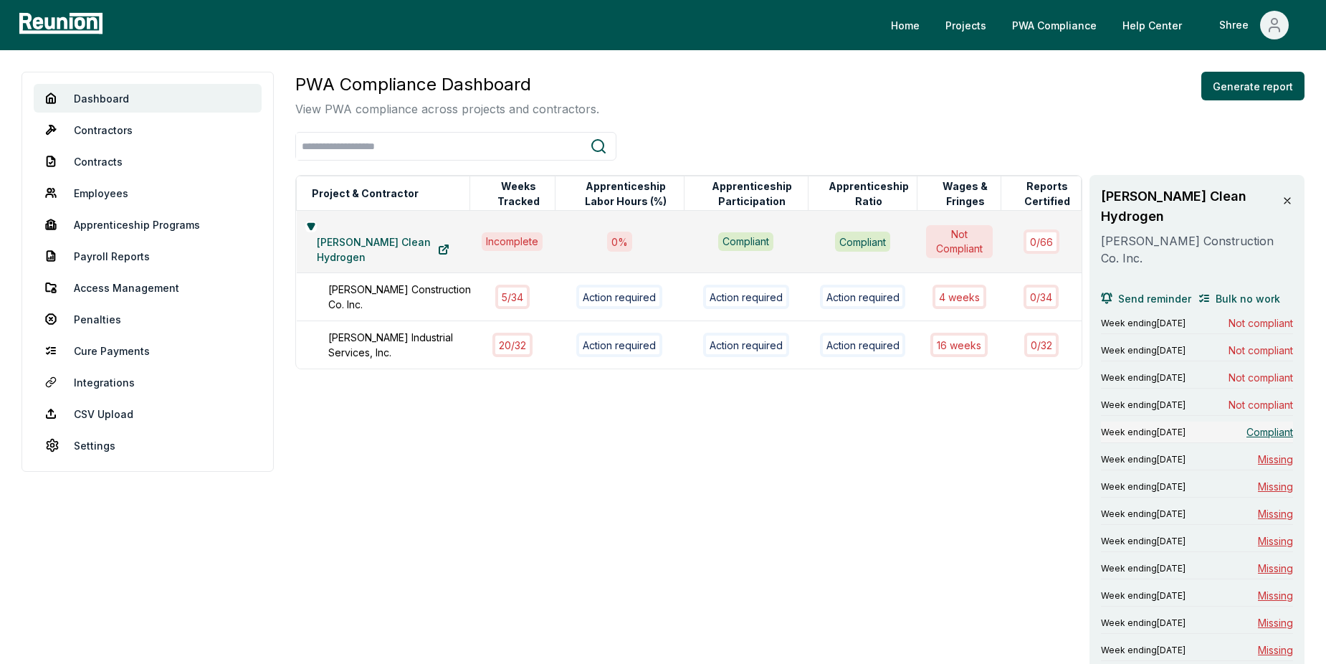
click at [1284, 424] on span "Compliant" at bounding box center [1270, 431] width 47 height 15
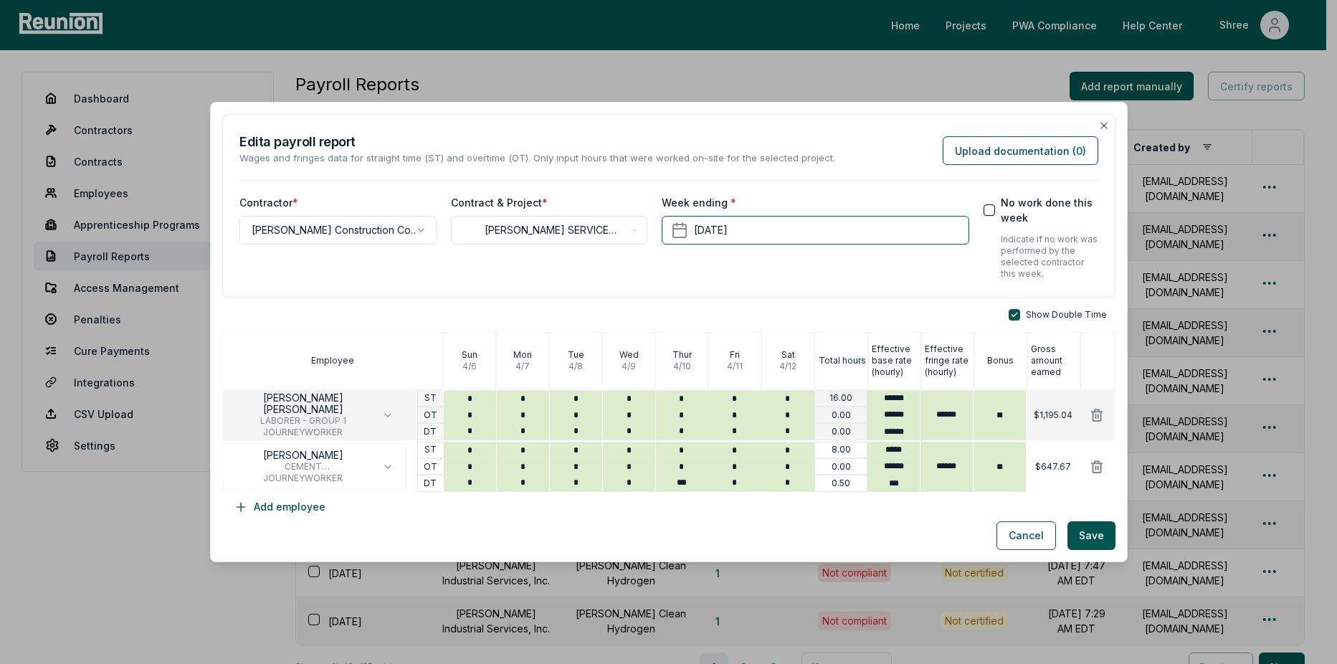
click at [576, 285] on div "**********" at bounding box center [668, 206] width 893 height 184
